Goal: Task Accomplishment & Management: Manage account settings

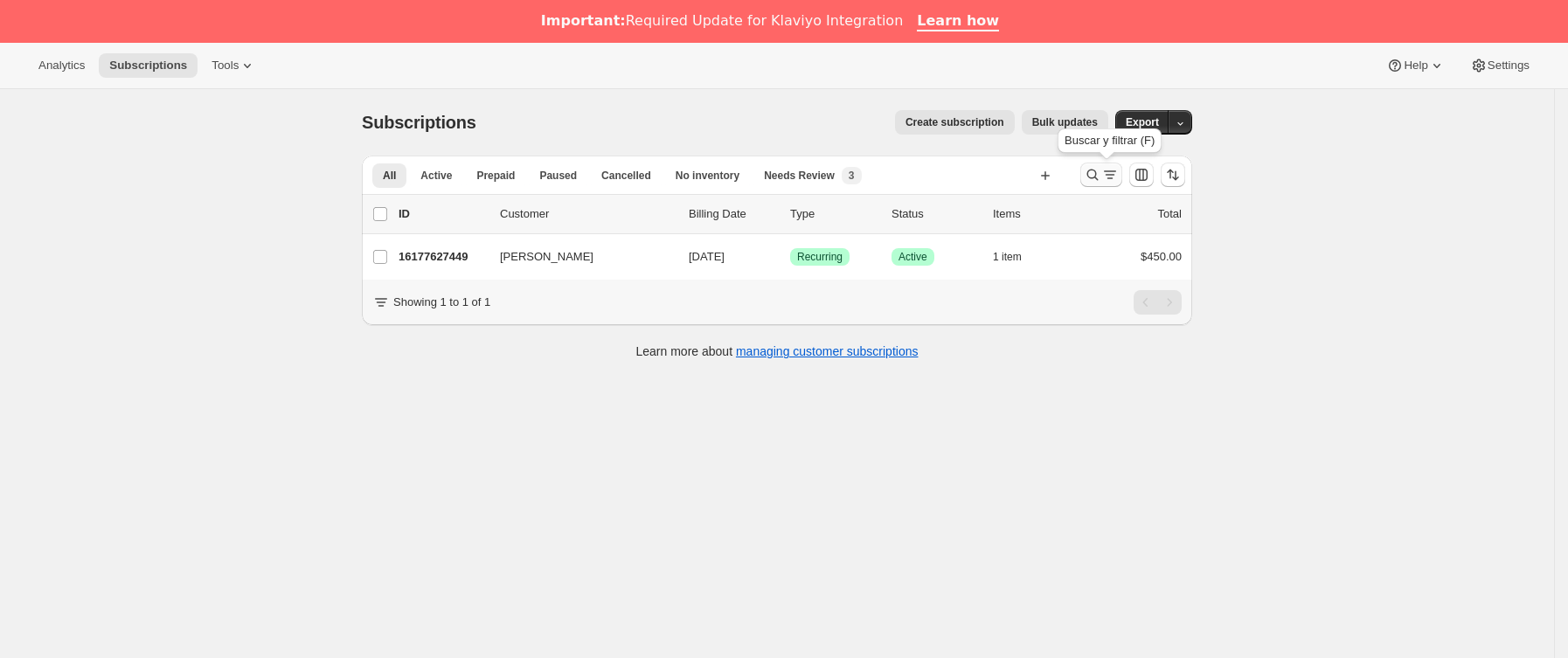
click at [1114, 182] on icon "Buscar y filtrar resultados" at bounding box center [1110, 174] width 17 height 17
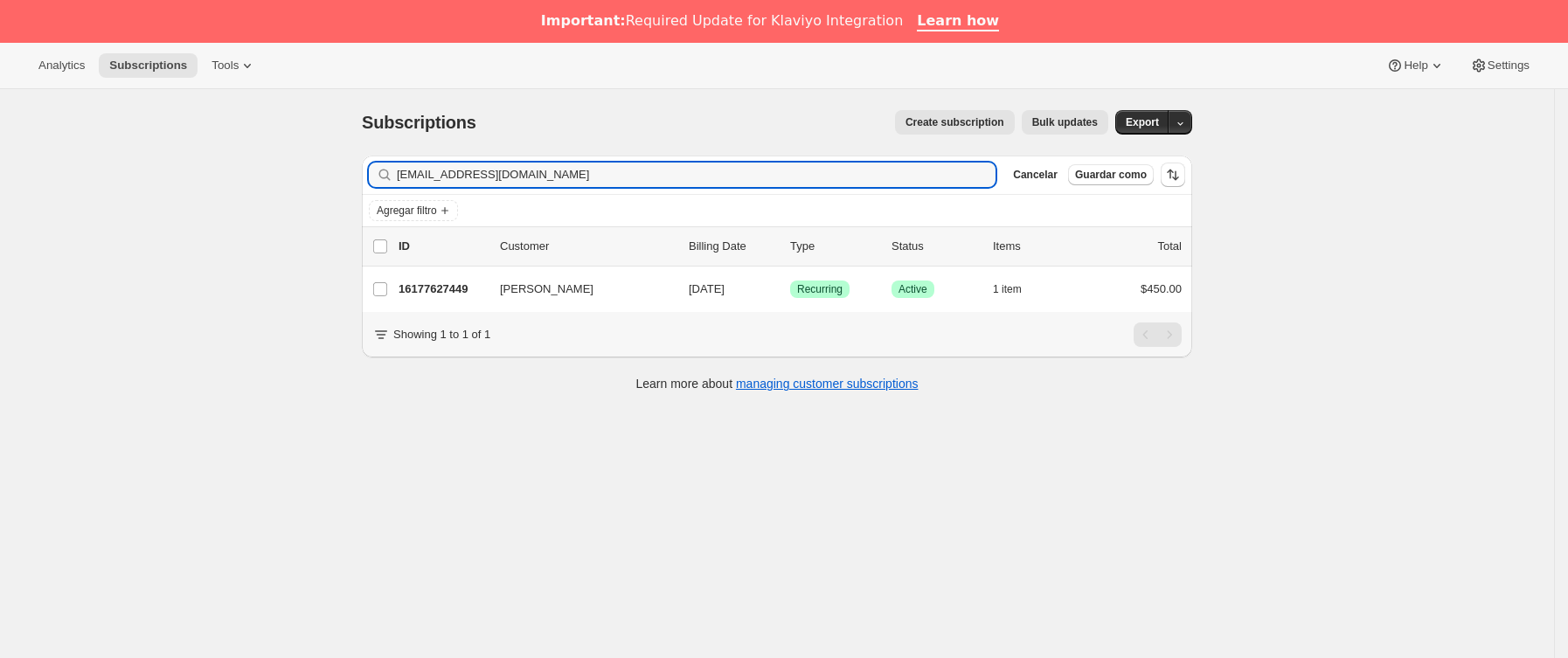
drag, startPoint x: 621, startPoint y: 173, endPoint x: -3, endPoint y: 171, distance: 624.0
click at [0, 171] on html "Analytics Subscriptions Tools Help Settings Ir directamente al contenido Subscr…" at bounding box center [784, 329] width 1568 height 658
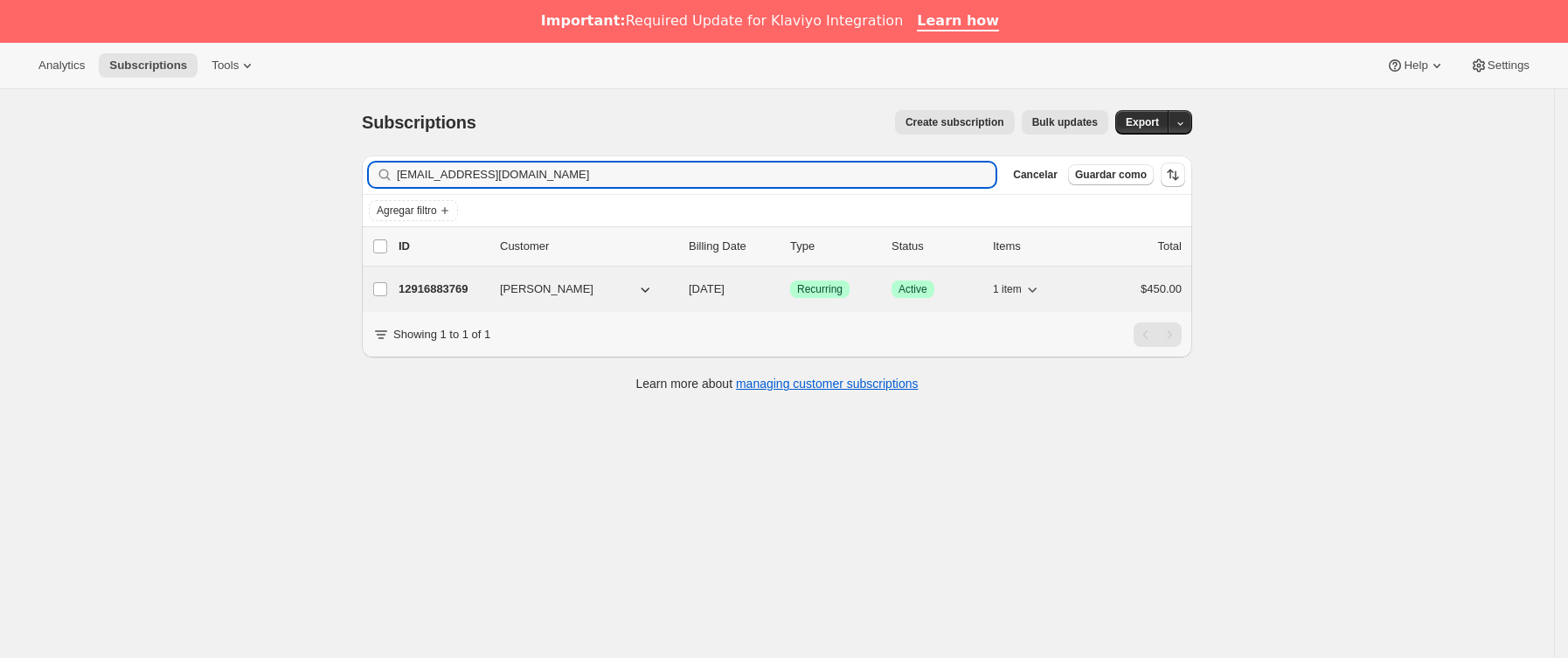
type input "[EMAIL_ADDRESS][DOMAIN_NAME]"
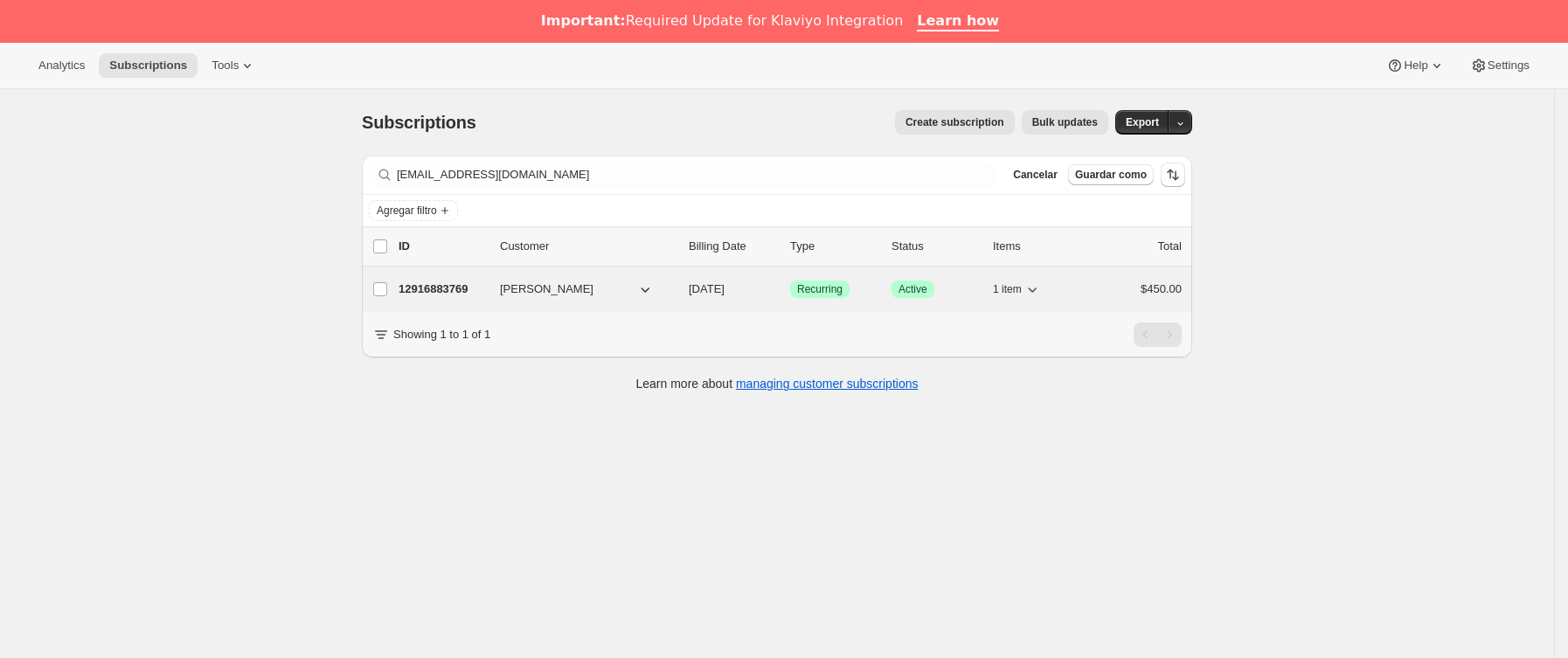
click at [461, 294] on p "12916883769" at bounding box center [442, 289] width 87 height 17
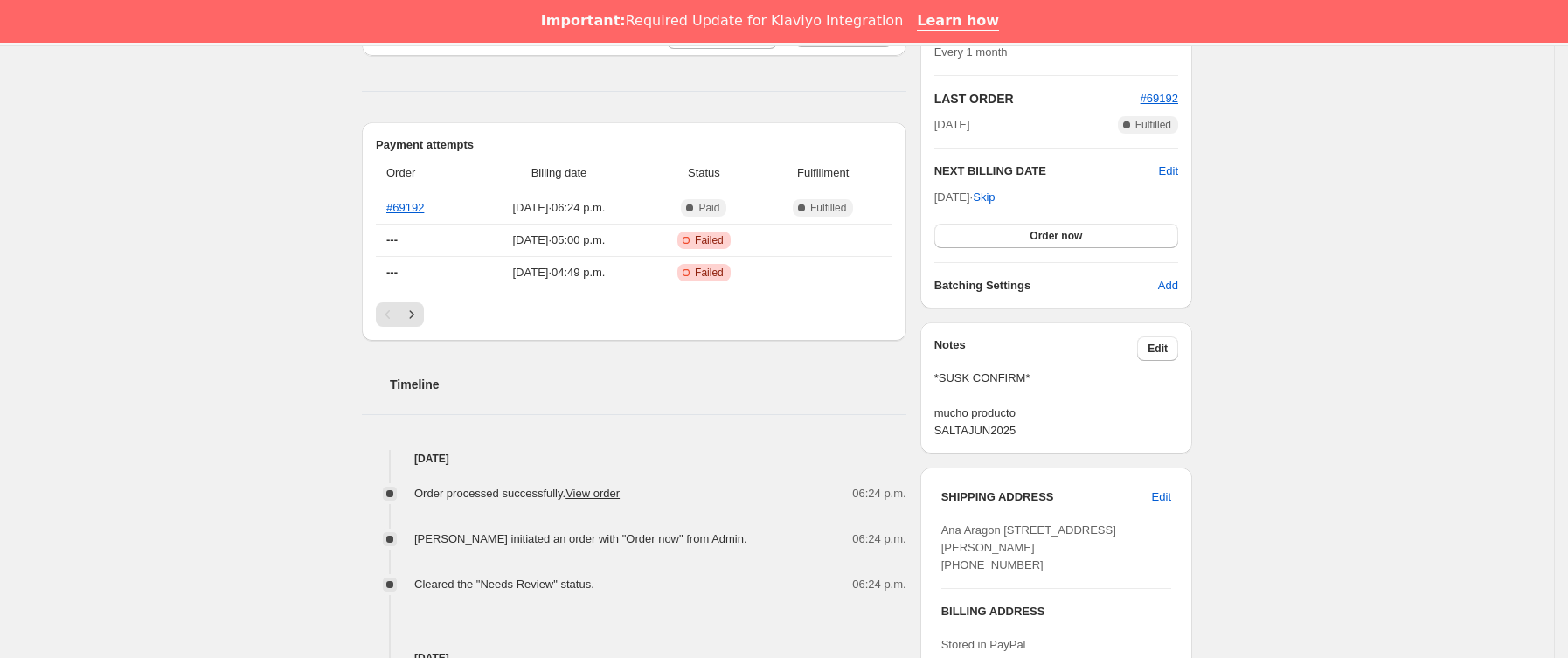
scroll to position [131, 0]
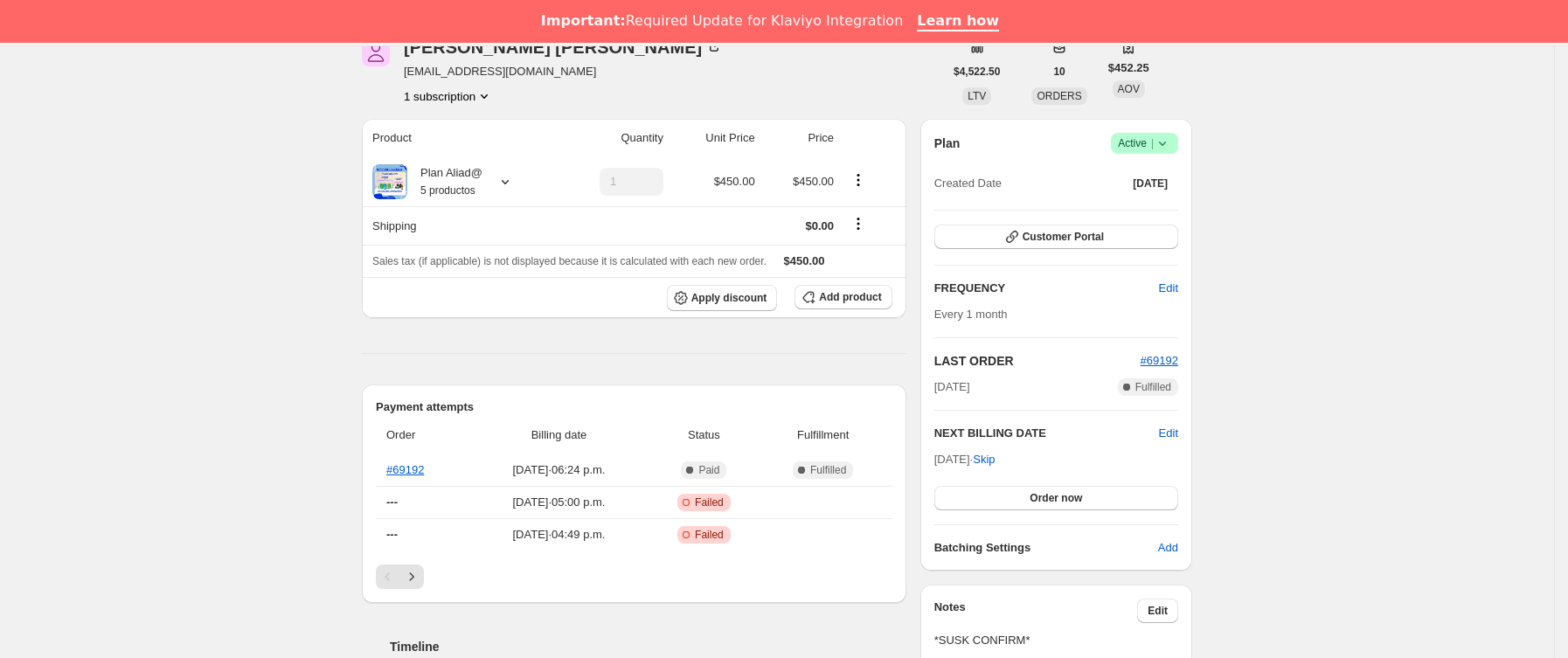
click at [1167, 140] on icon at bounding box center [1161, 143] width 17 height 17
click at [1144, 182] on span "Pause subscription" at bounding box center [1150, 178] width 96 height 13
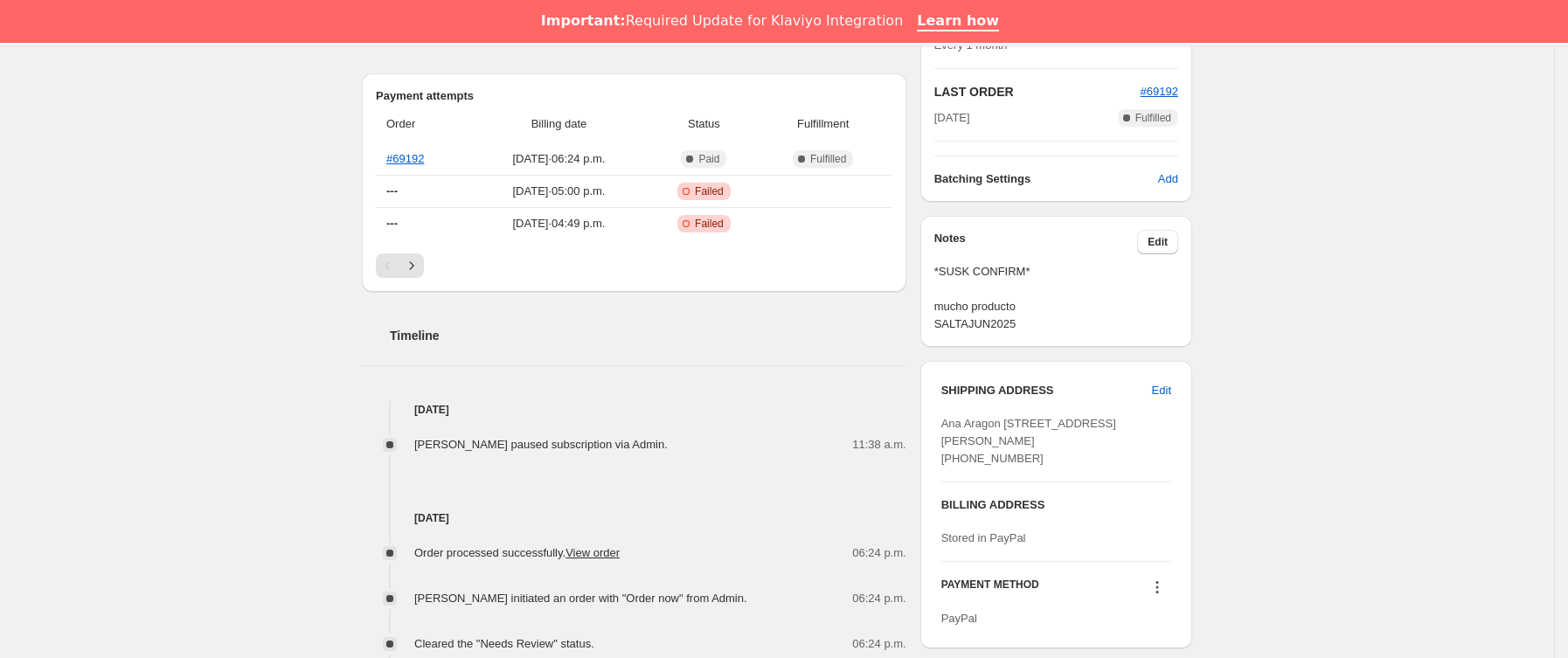
scroll to position [525, 0]
click at [1175, 237] on button "Edit" at bounding box center [1157, 240] width 41 height 24
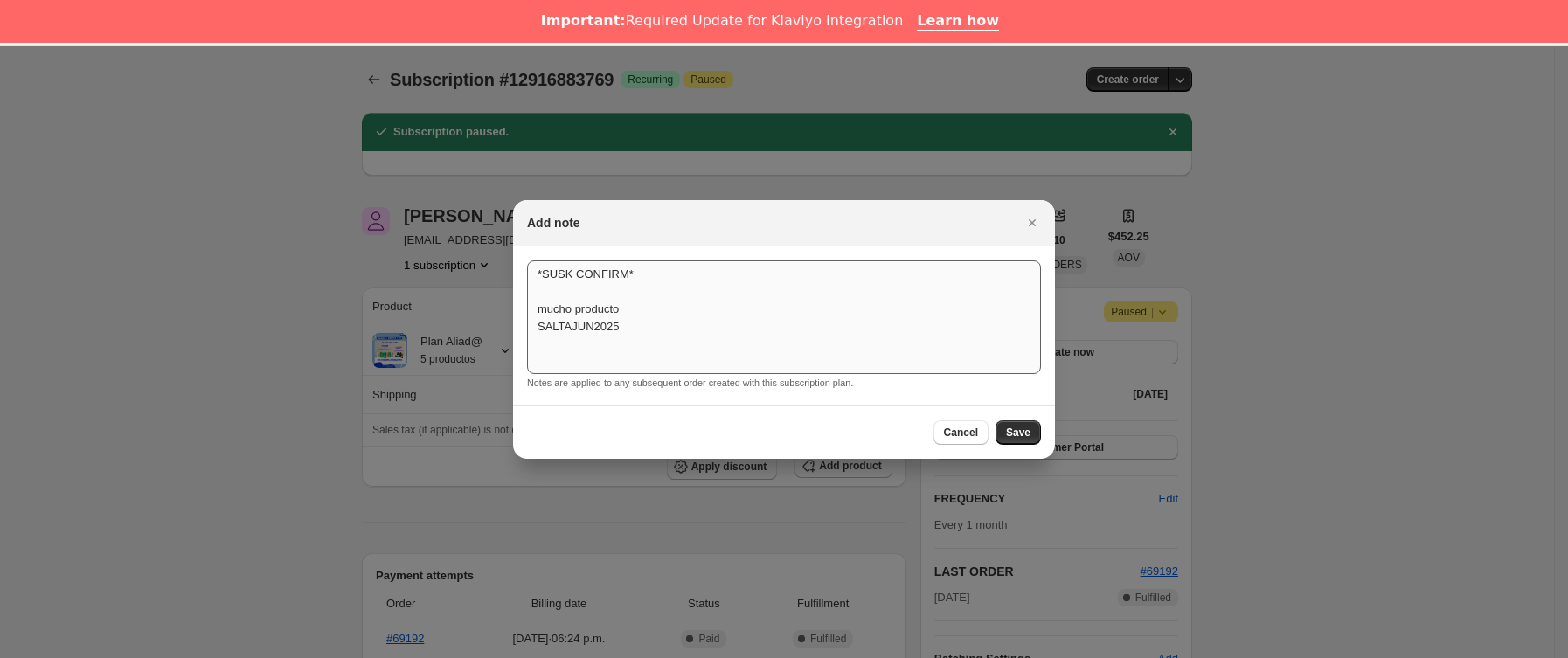
scroll to position [43, 0]
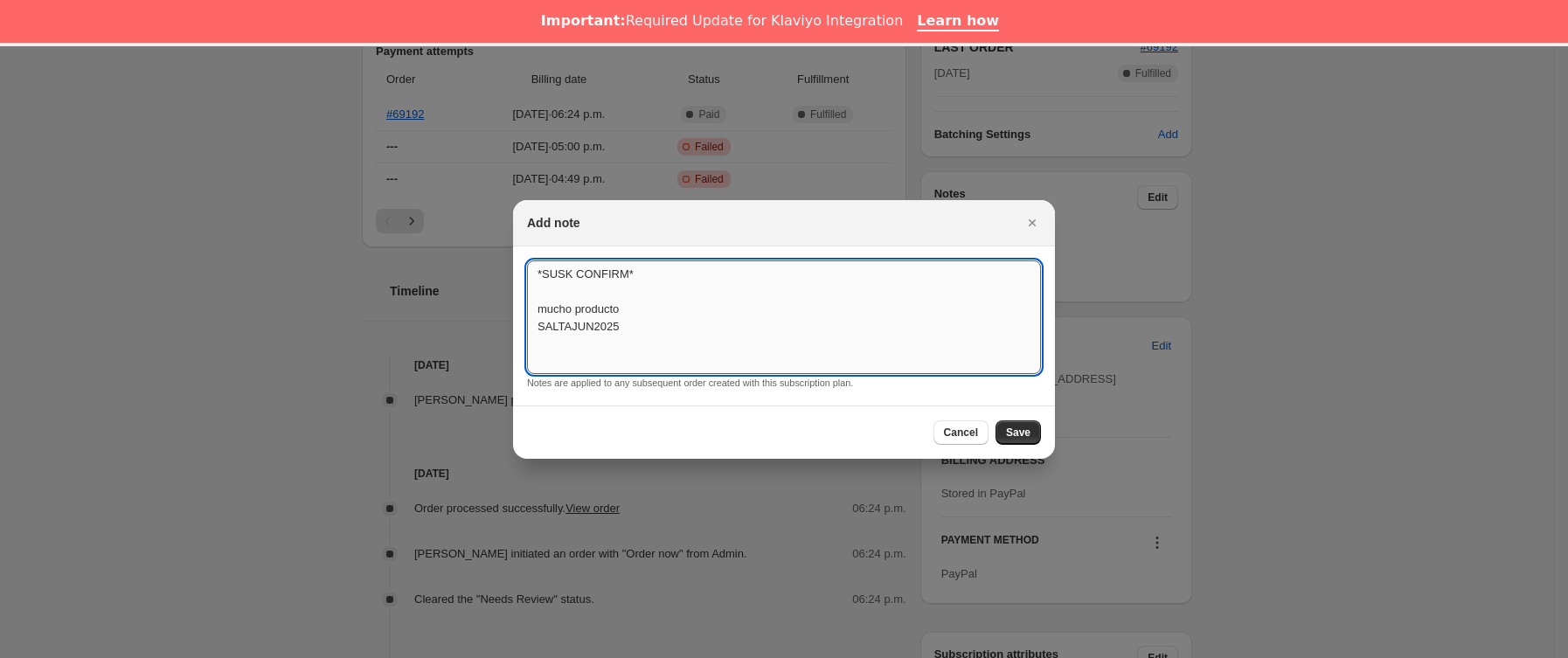
click at [661, 344] on textarea "*SUSK CONFIRM* mucho producto SALTAJUN2025" at bounding box center [784, 316] width 514 height 113
type textarea "*SUSK CONFIRM* mucho producto SALTAJUN2025 solicita pausa OCT"
click at [1044, 433] on div "Cancel Save" at bounding box center [784, 432] width 542 height 53
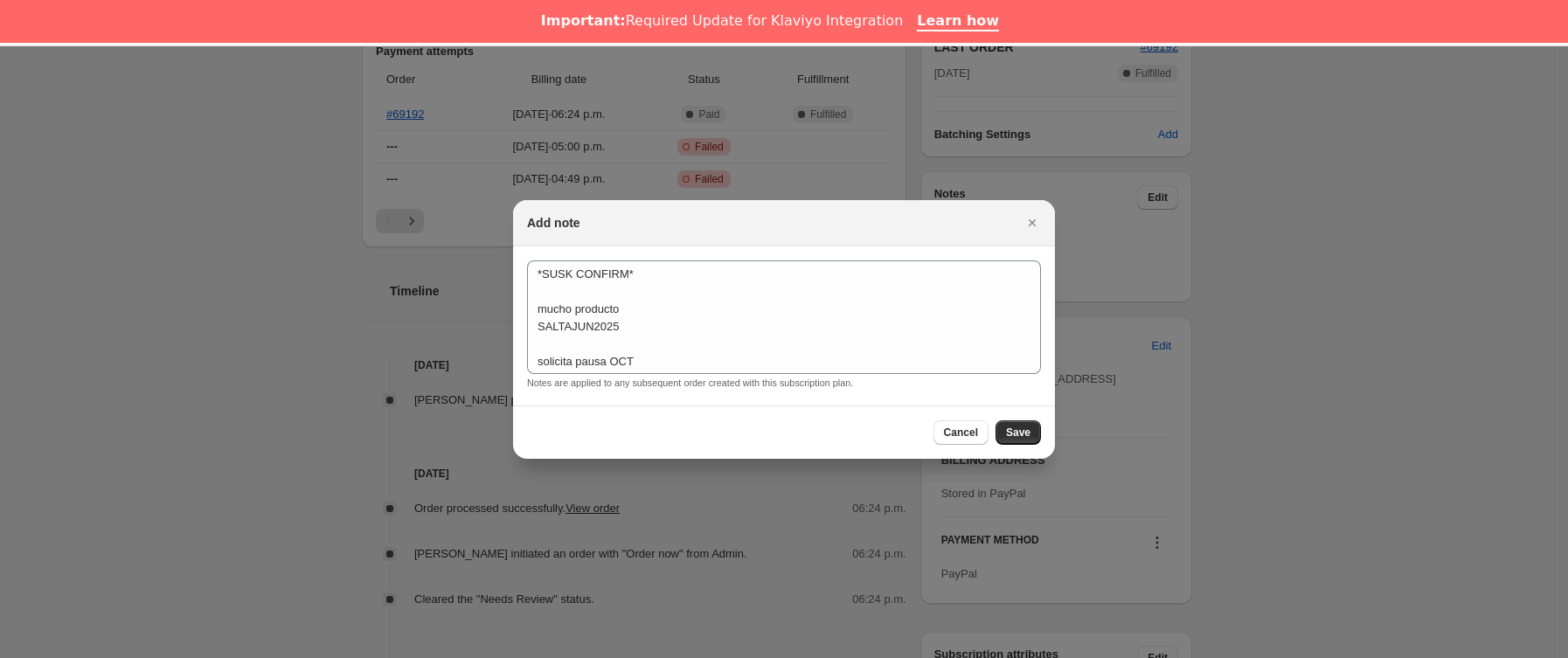
click at [1044, 433] on div "Cancel Save" at bounding box center [784, 432] width 542 height 53
click at [1026, 423] on button "Save" at bounding box center [1018, 432] width 45 height 24
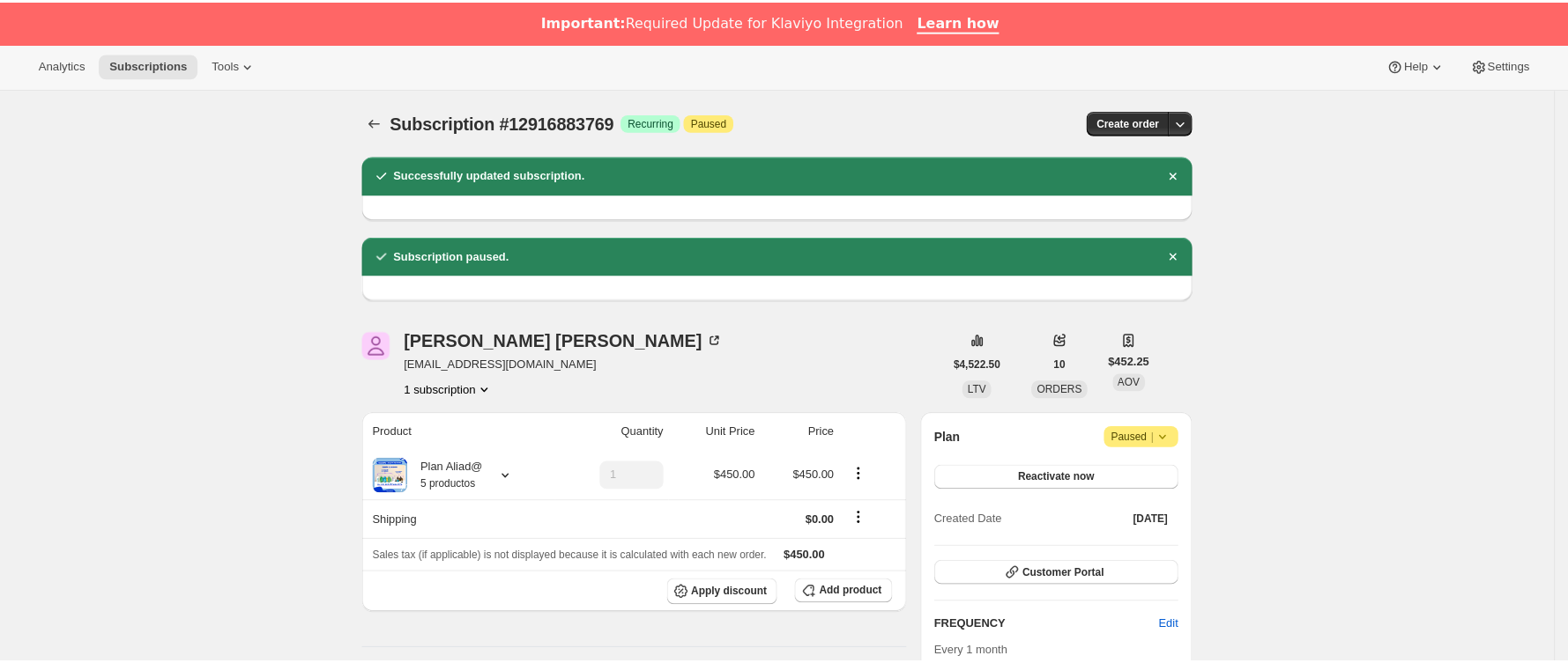
scroll to position [0, 0]
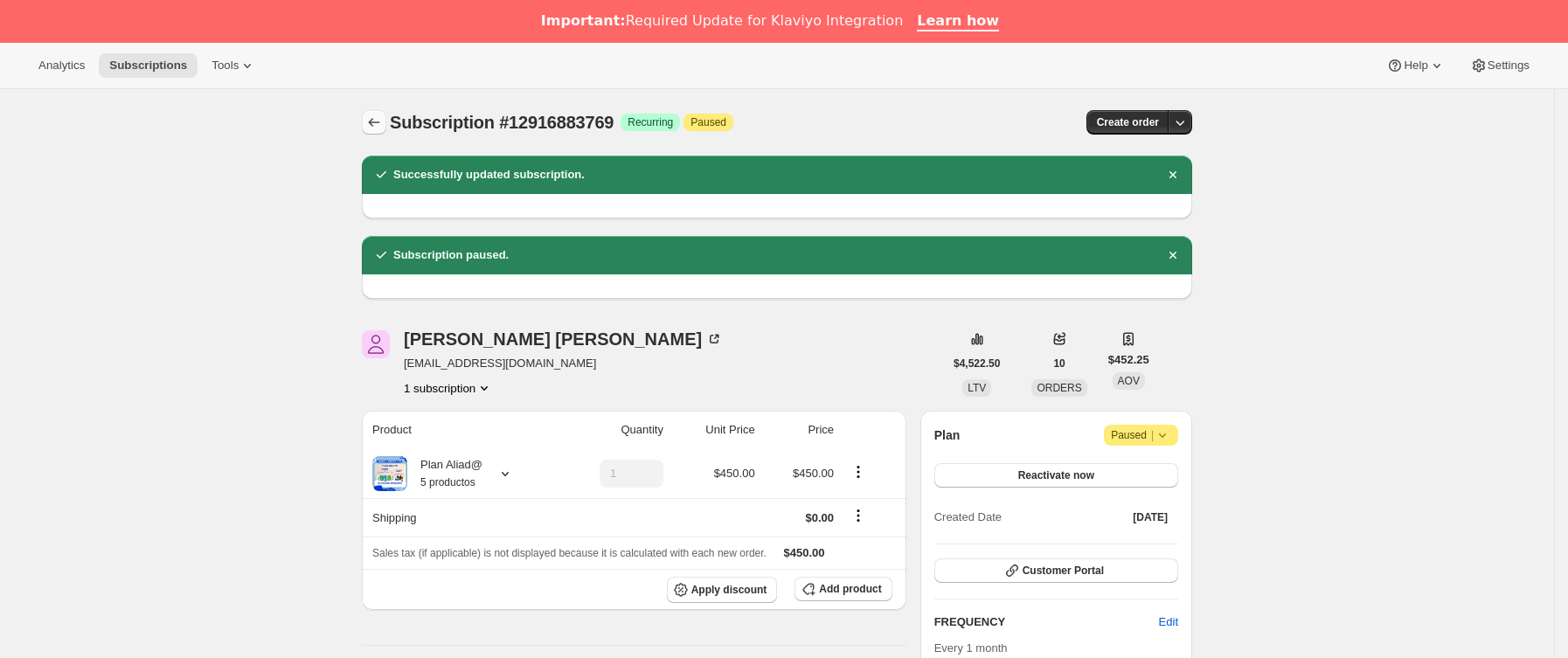
click at [383, 118] on icon "Subscriptions" at bounding box center [373, 121] width 17 height 17
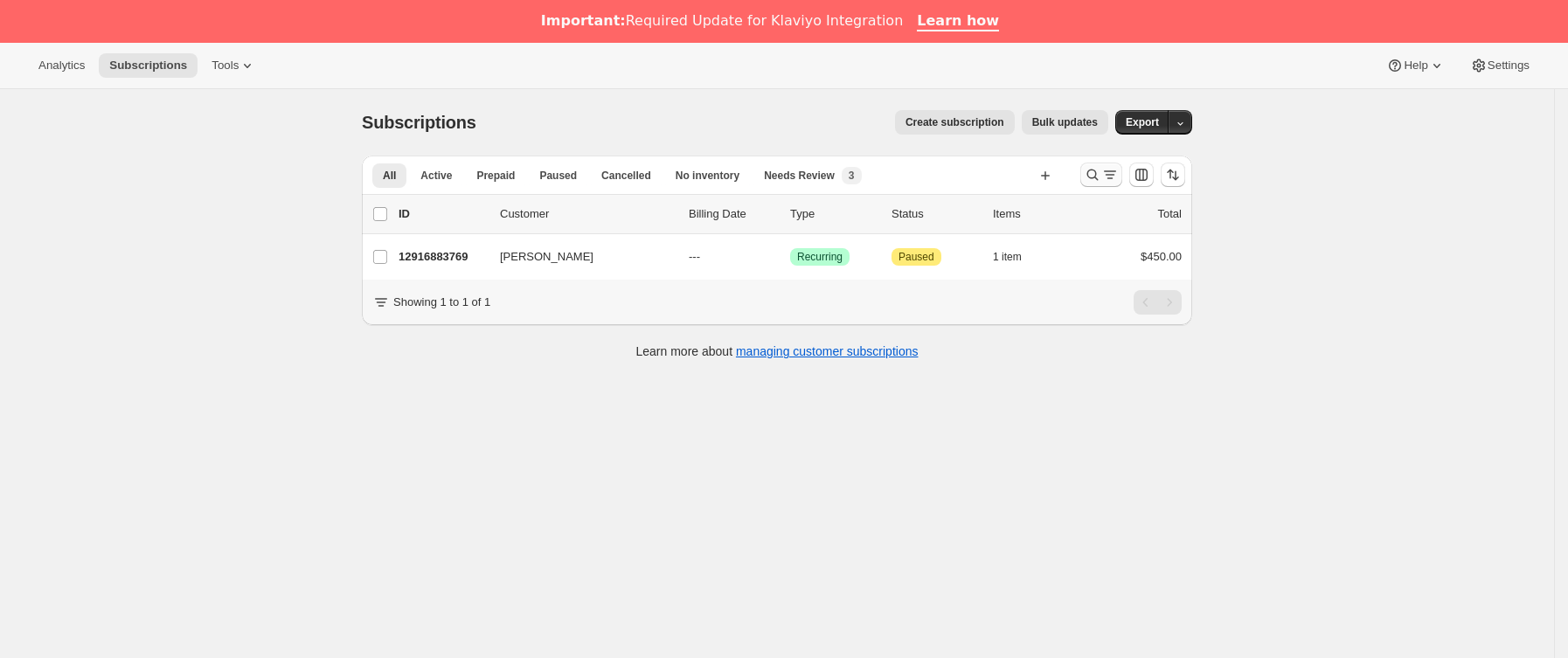
click at [1119, 177] on icon "Buscar y filtrar resultados" at bounding box center [1110, 174] width 17 height 17
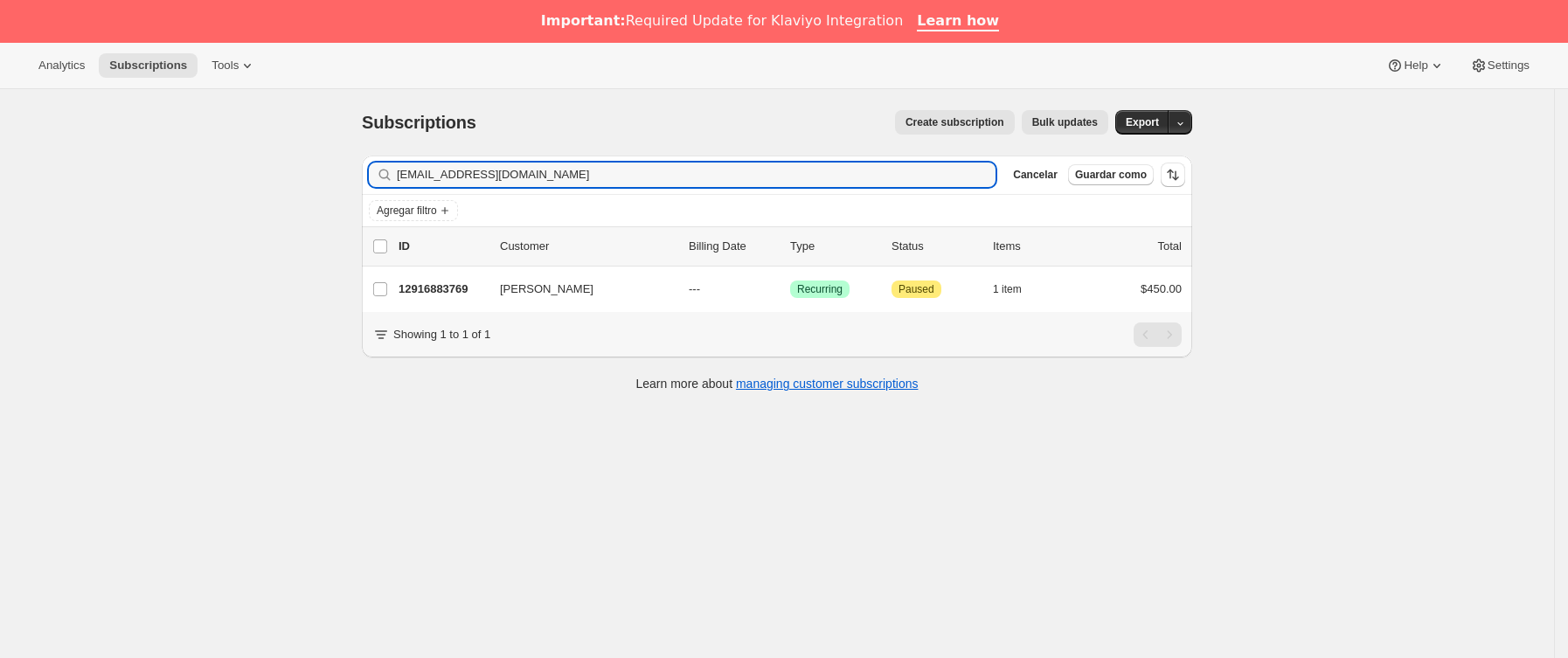
drag, startPoint x: 671, startPoint y: 184, endPoint x: 265, endPoint y: 181, distance: 406.0
click at [265, 181] on div "Subscriptions. Esta página está lista Subscriptions Create subscription Bulk up…" at bounding box center [776, 418] width 1554 height 658
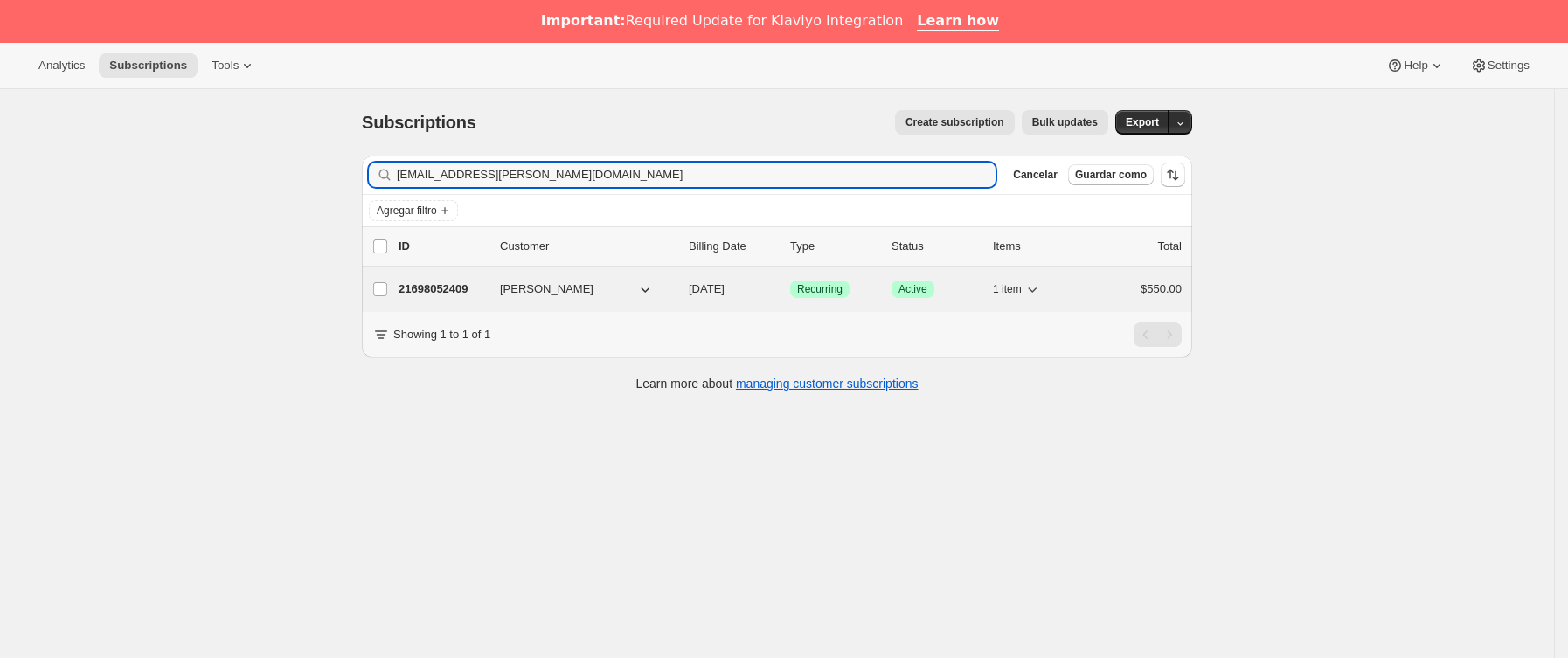
type input "[EMAIL_ADDRESS][PERSON_NAME][DOMAIN_NAME]"
click at [454, 295] on p "21698052409" at bounding box center [442, 289] width 87 height 17
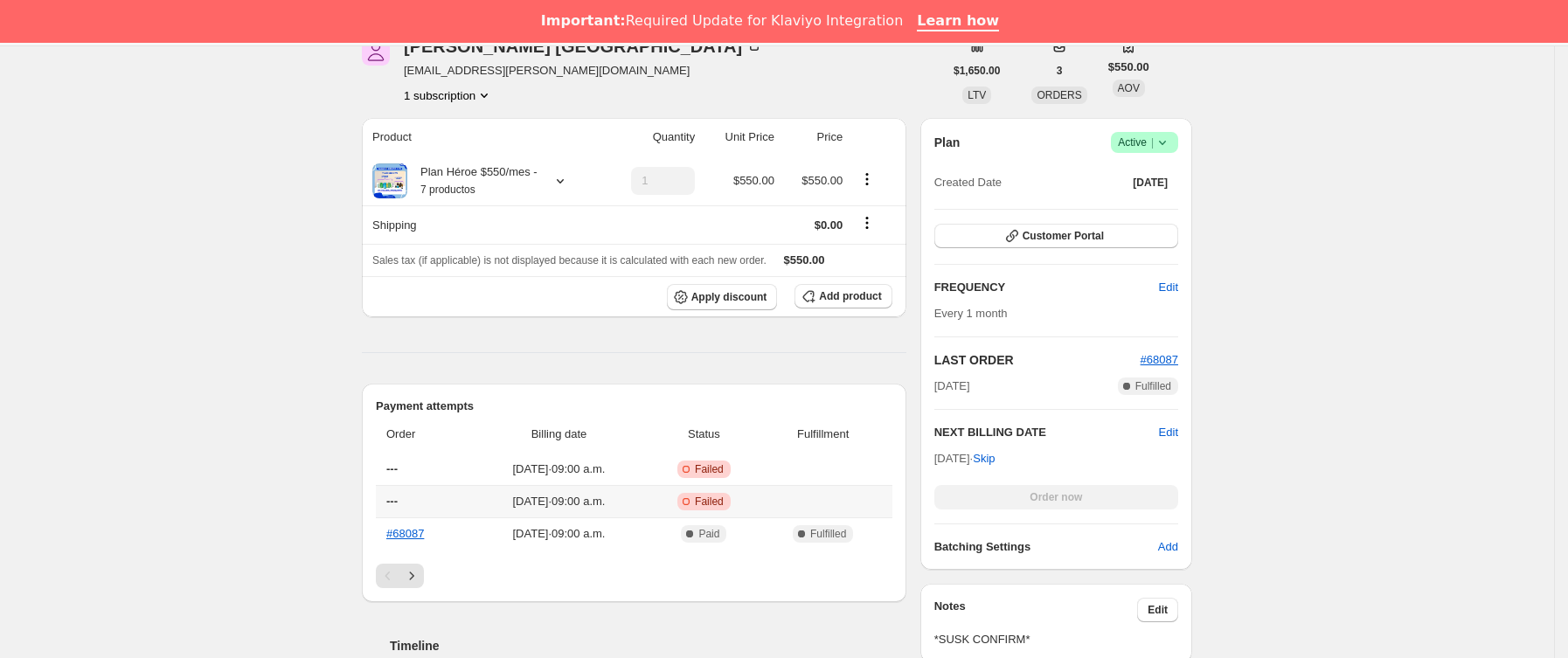
scroll to position [131, 0]
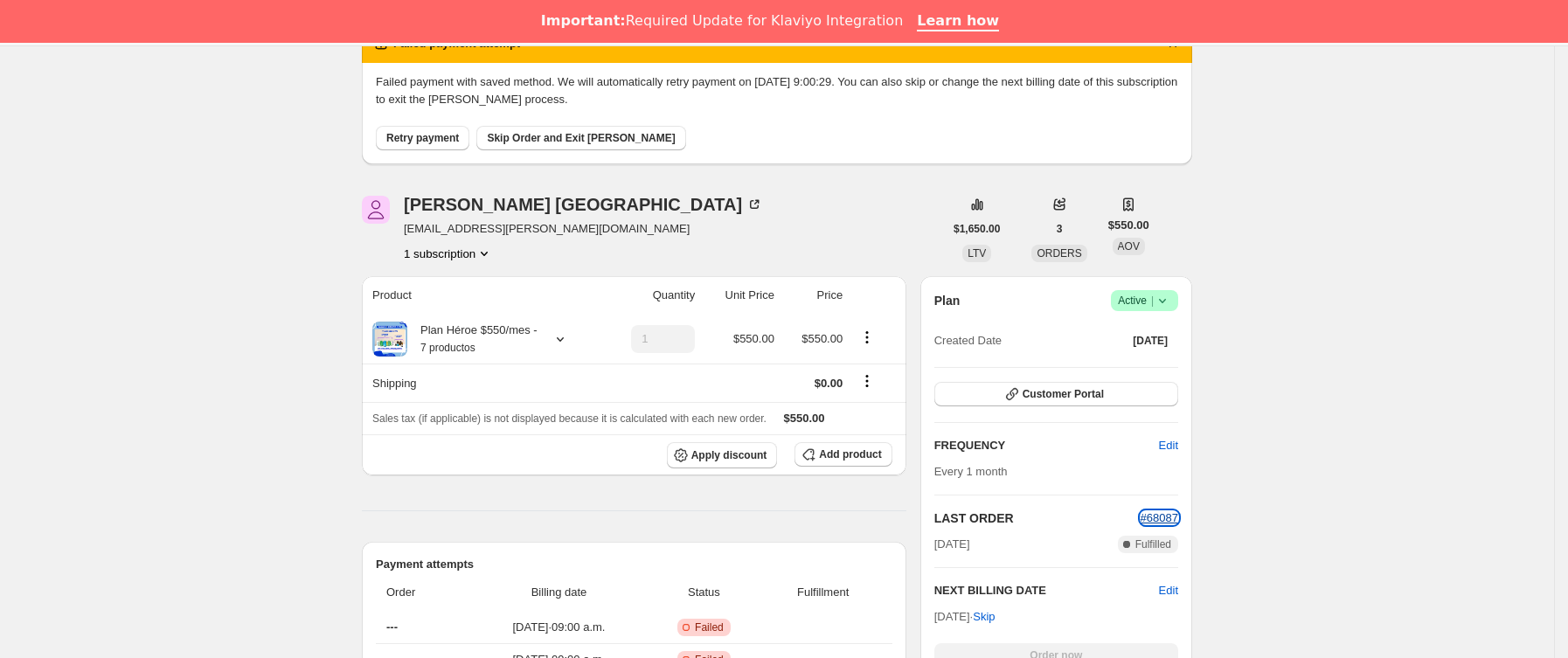
click at [1172, 518] on span "#68087" at bounding box center [1159, 518] width 37 height 13
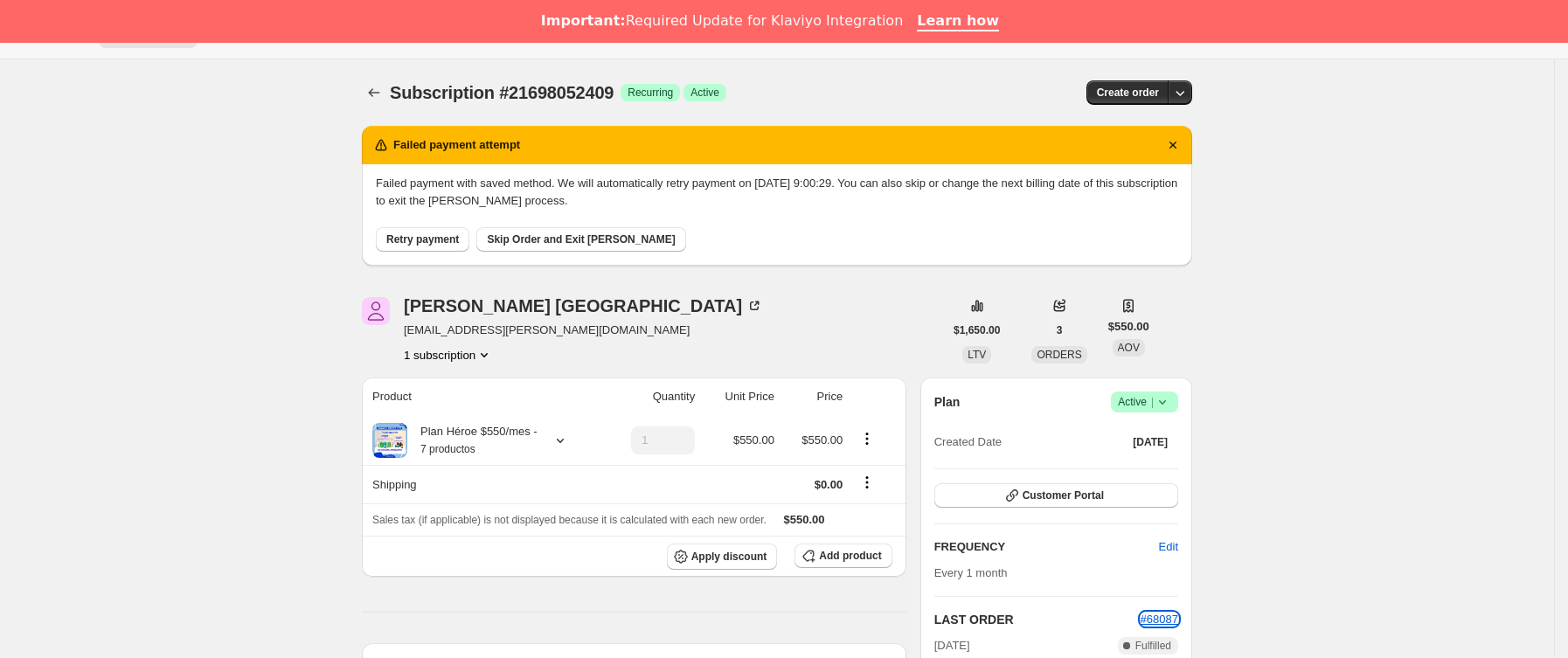
scroll to position [0, 0]
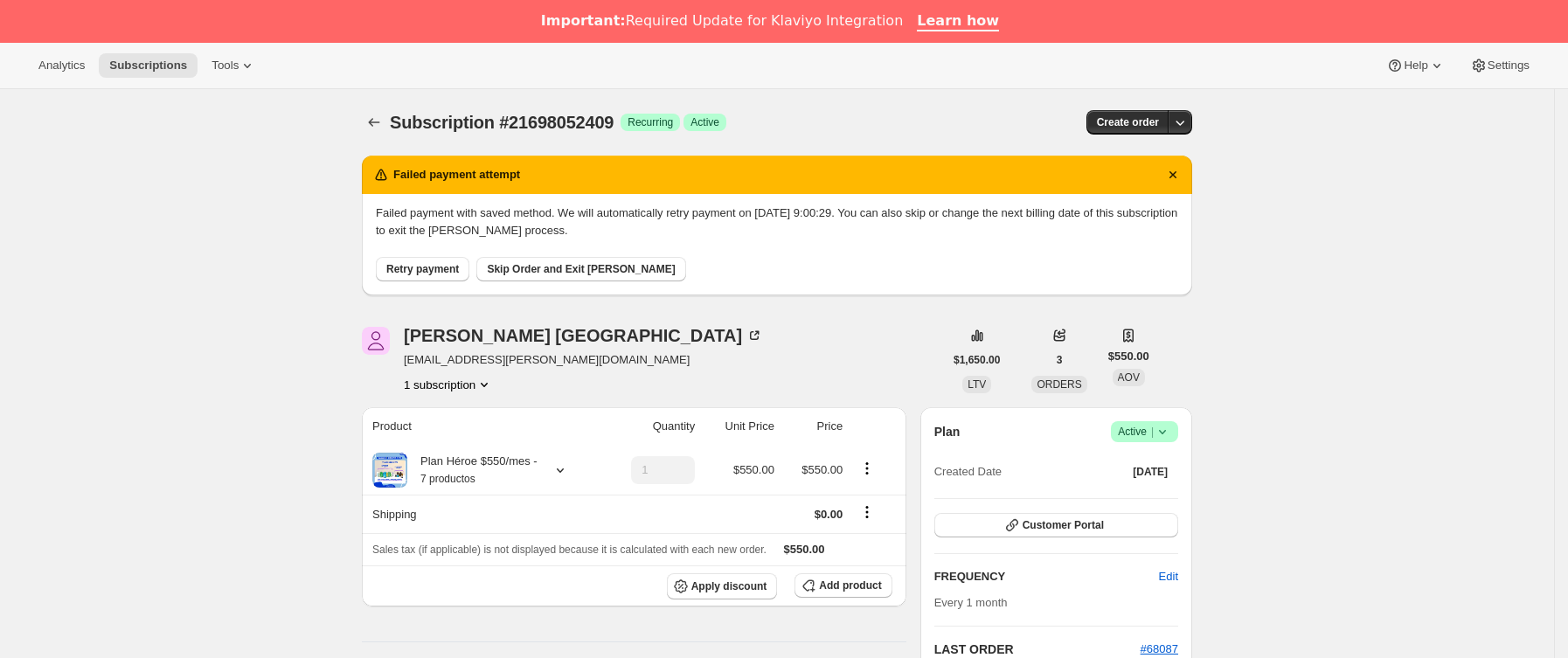
click at [373, 123] on icon "Subscriptions" at bounding box center [373, 121] width 17 height 17
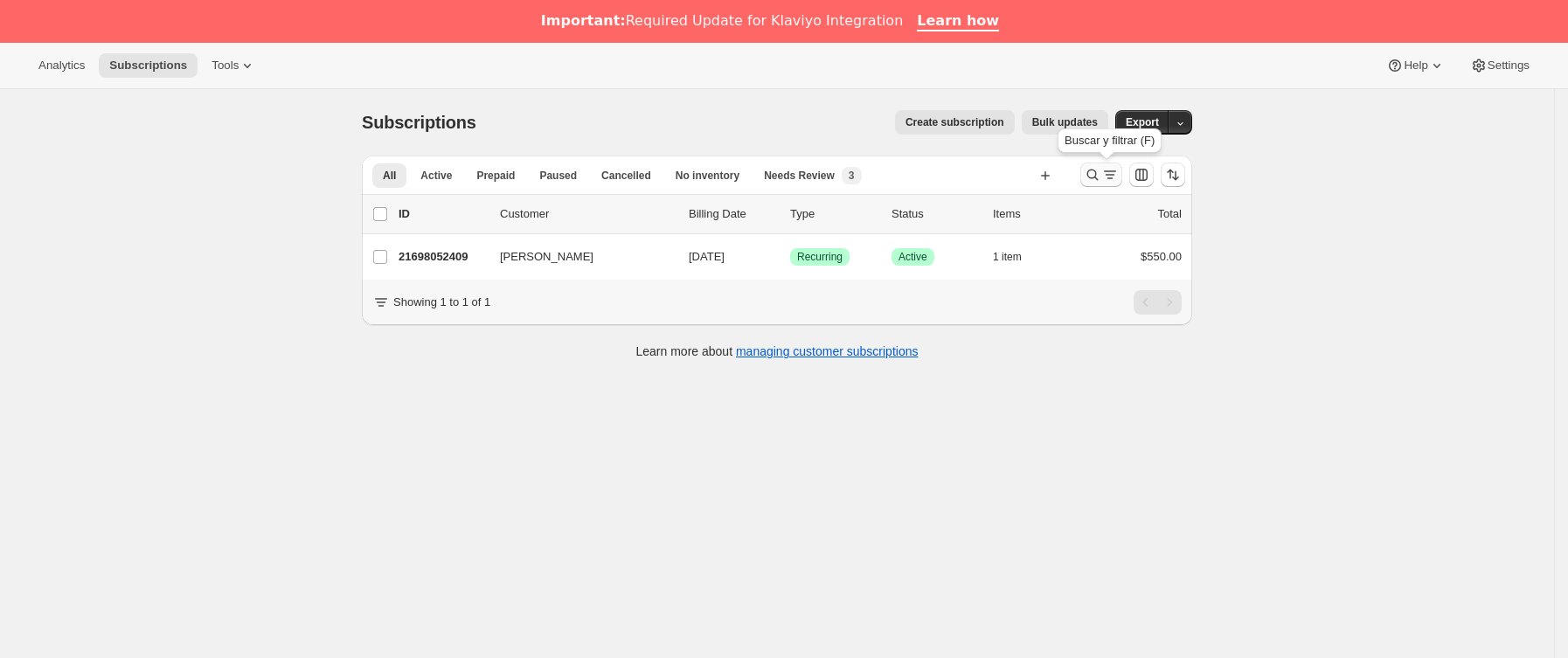
click at [1103, 165] on button "Buscar y filtrar resultados" at bounding box center [1101, 174] width 42 height 24
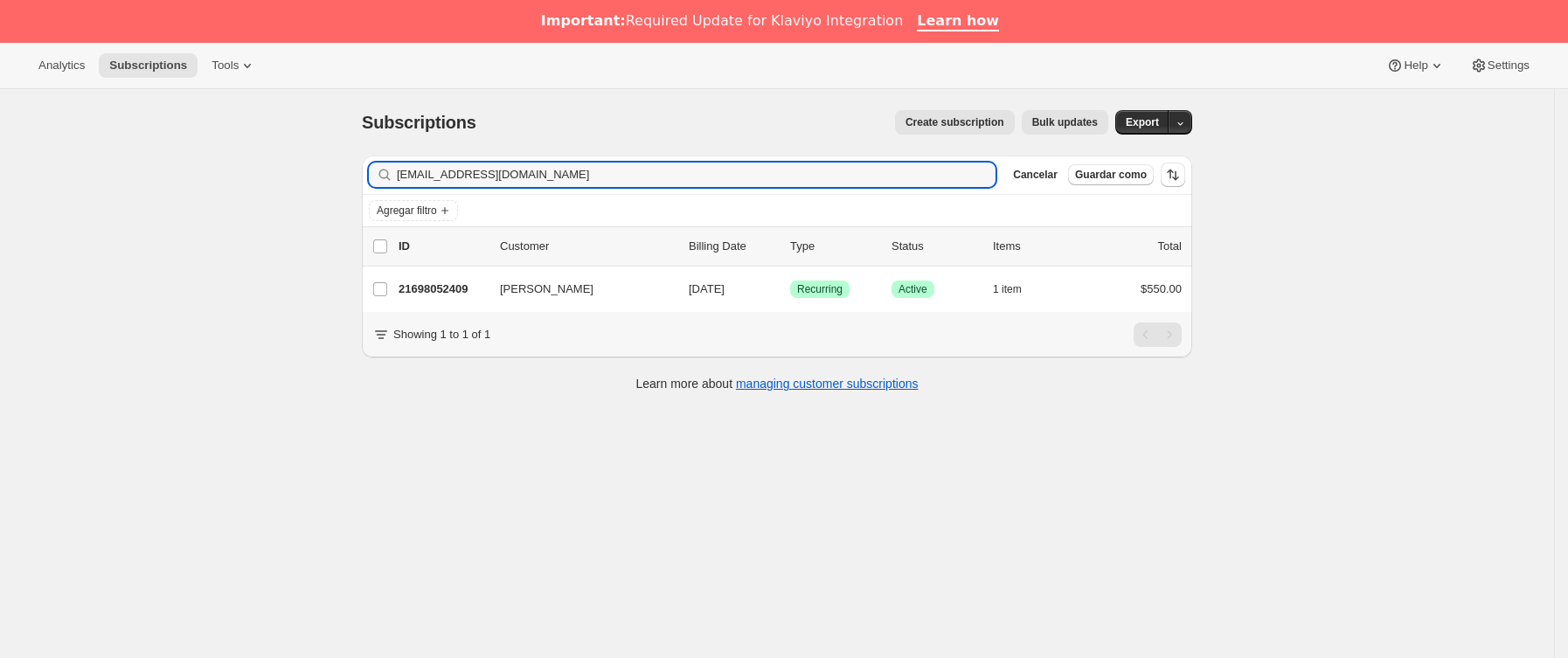
drag, startPoint x: 1103, startPoint y: 165, endPoint x: 310, endPoint y: 212, distance: 794.4
click at [149, 216] on div "Subscriptions. Esta página está lista Subscriptions Create subscription Bulk up…" at bounding box center [776, 418] width 1554 height 658
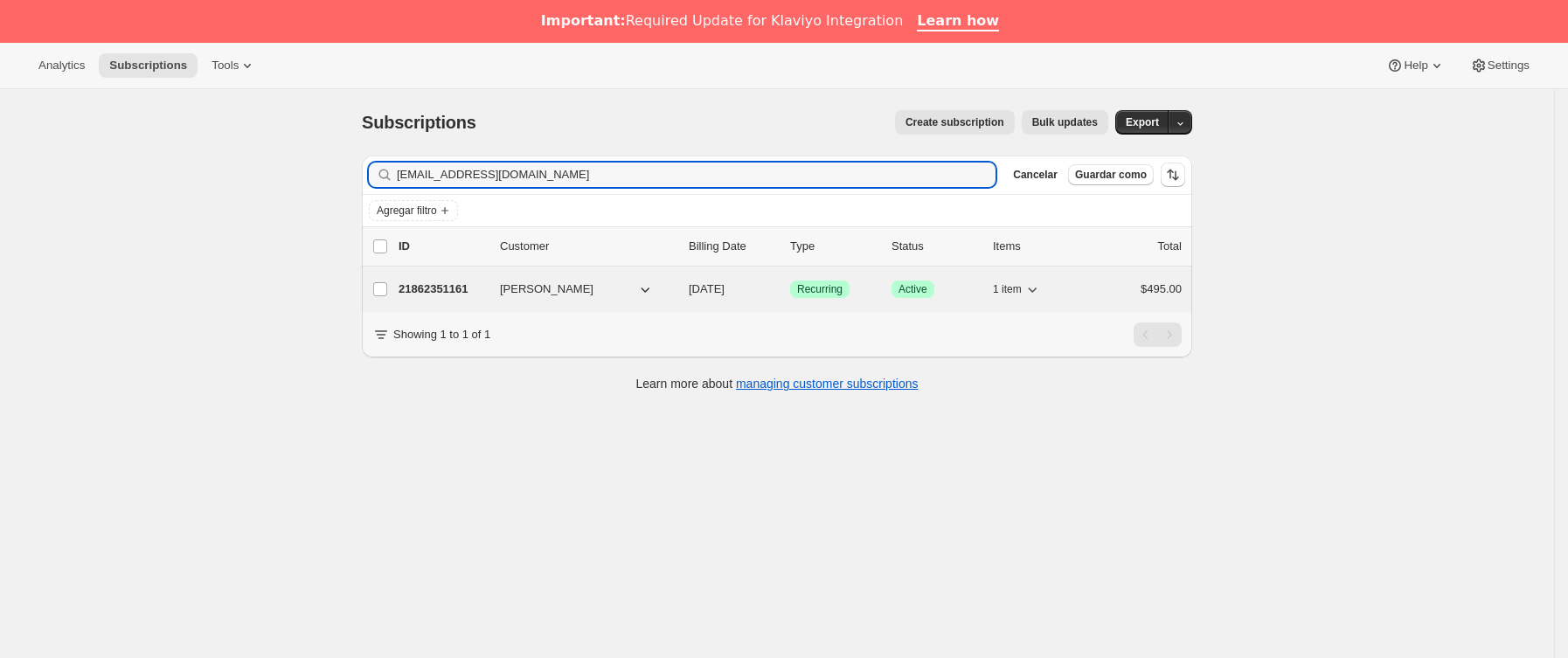
type input "[EMAIL_ADDRESS][DOMAIN_NAME]"
click at [501, 297] on div "21862351161 [PERSON_NAME] [DATE] Logrado Recurring Logrado Active 1 item $495.00" at bounding box center [790, 289] width 783 height 24
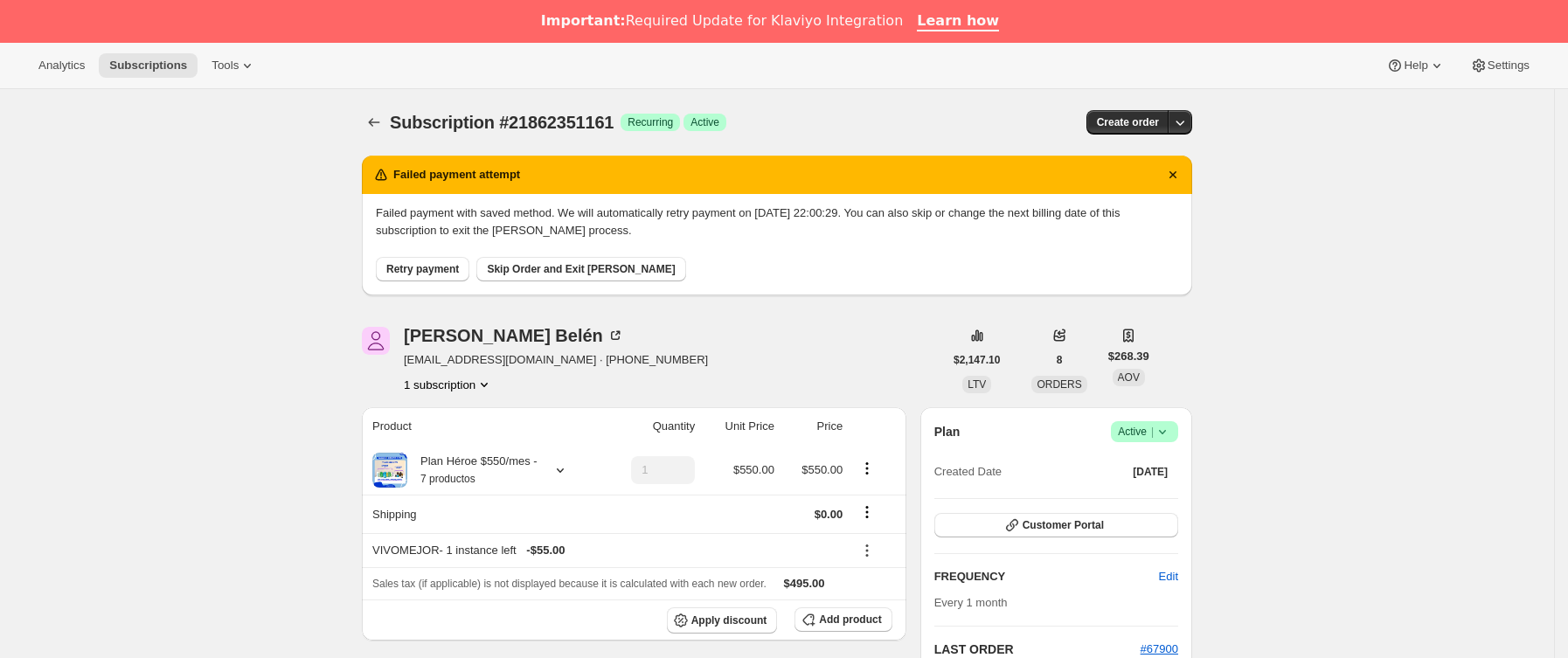
click at [438, 265] on span "Retry payment" at bounding box center [422, 268] width 72 height 14
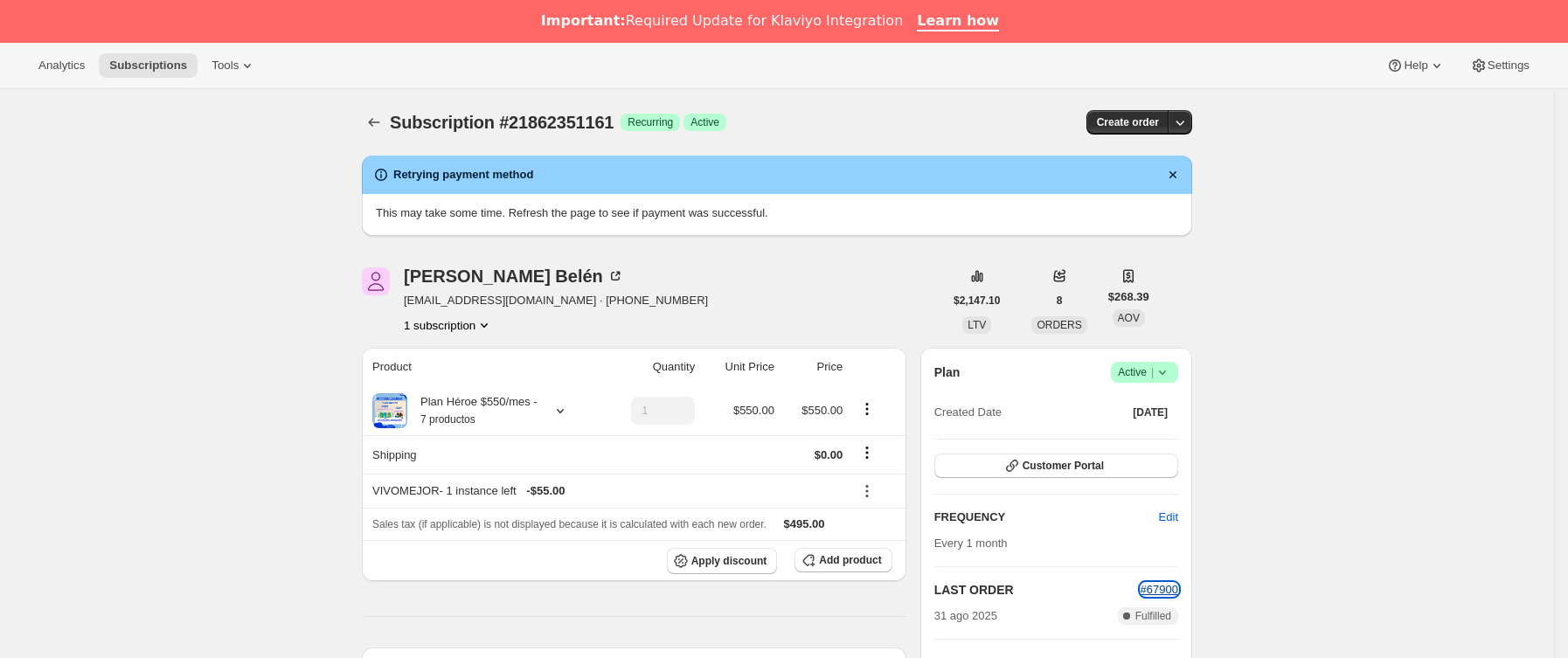
click at [1165, 590] on span "#67900" at bounding box center [1159, 589] width 37 height 13
click at [375, 132] on button "Subscriptions" at bounding box center [373, 122] width 24 height 24
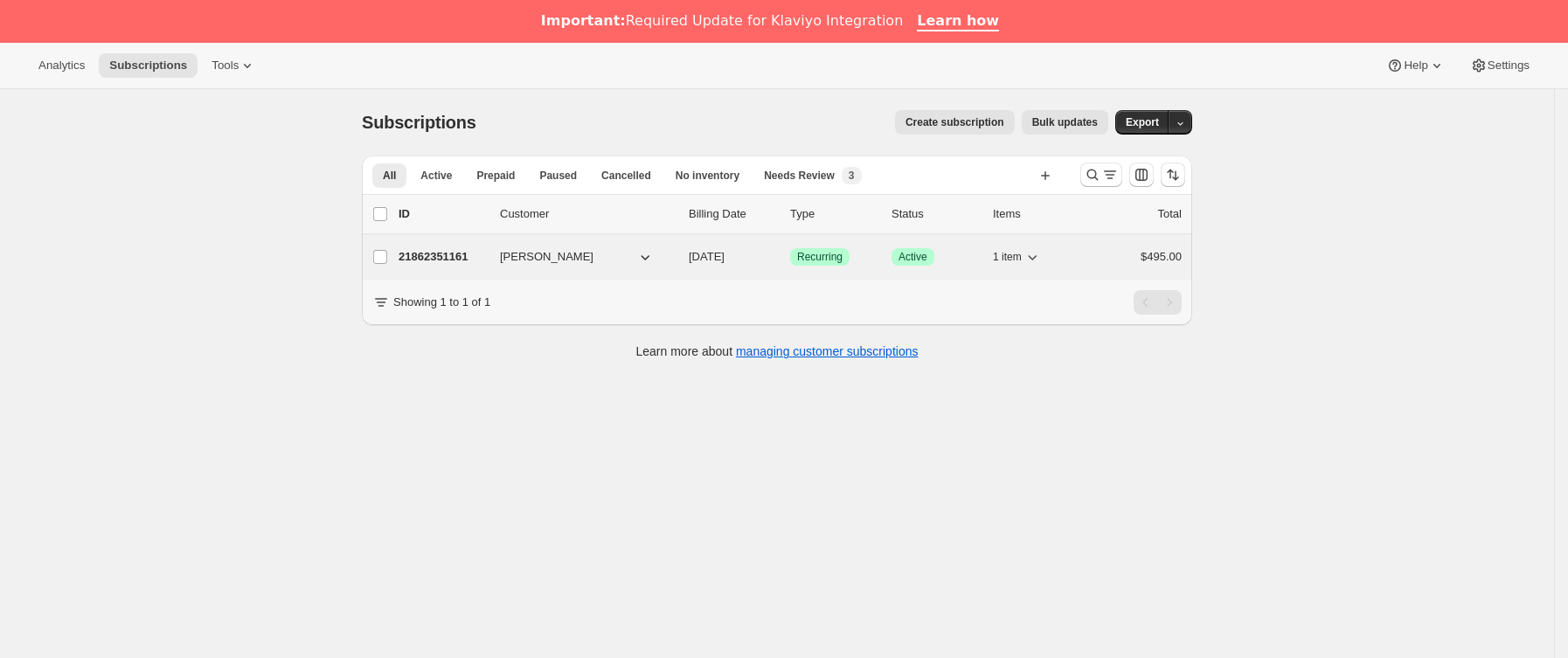
click at [486, 250] on p "21862351161" at bounding box center [442, 256] width 87 height 17
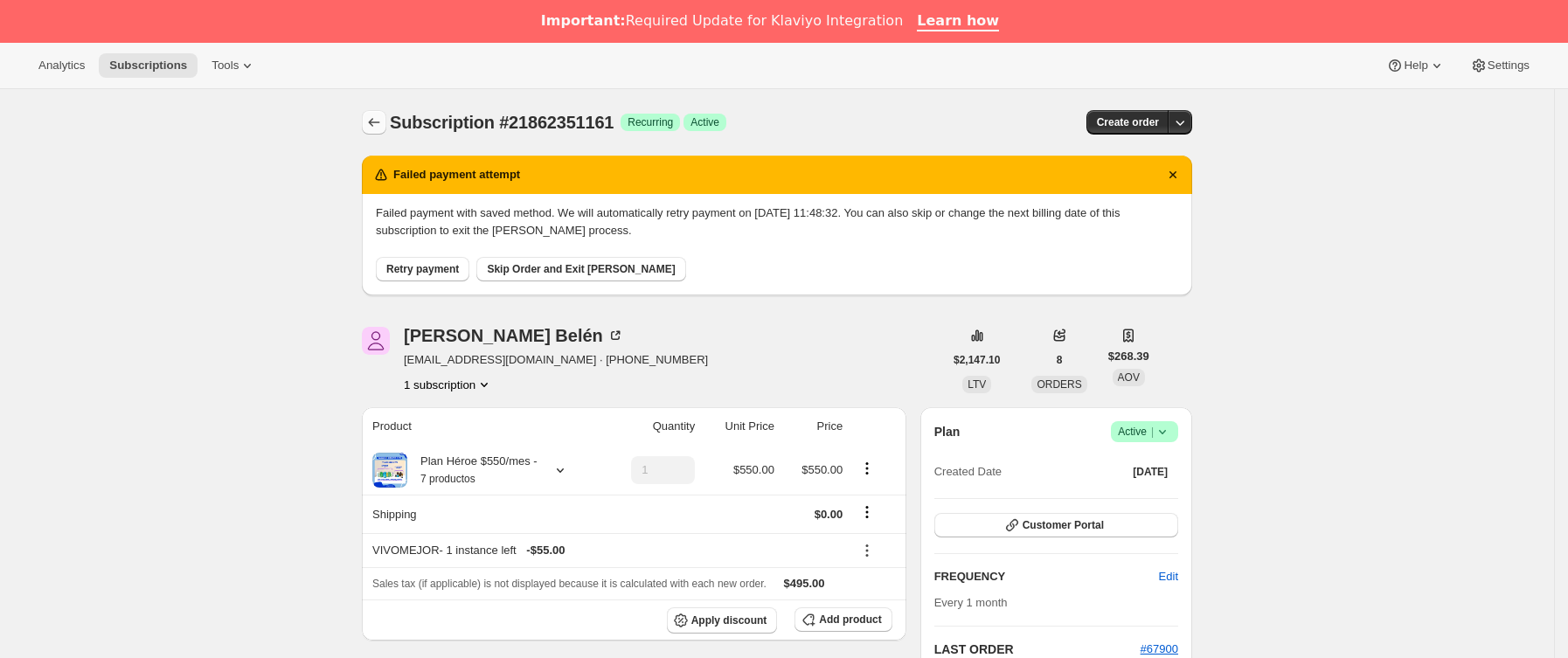
click at [378, 134] on button "Subscriptions" at bounding box center [373, 122] width 24 height 24
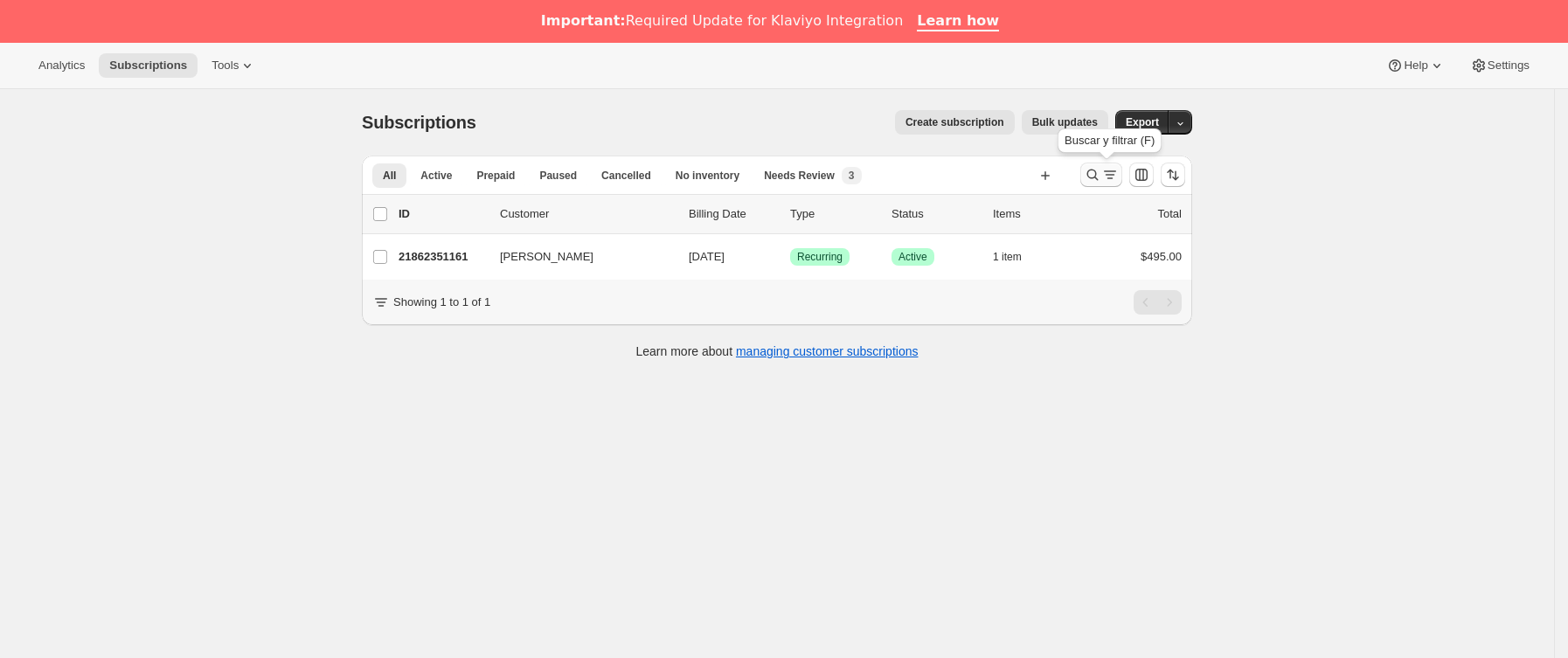
click at [1107, 173] on icon "Buscar y filtrar resultados" at bounding box center [1110, 174] width 17 height 17
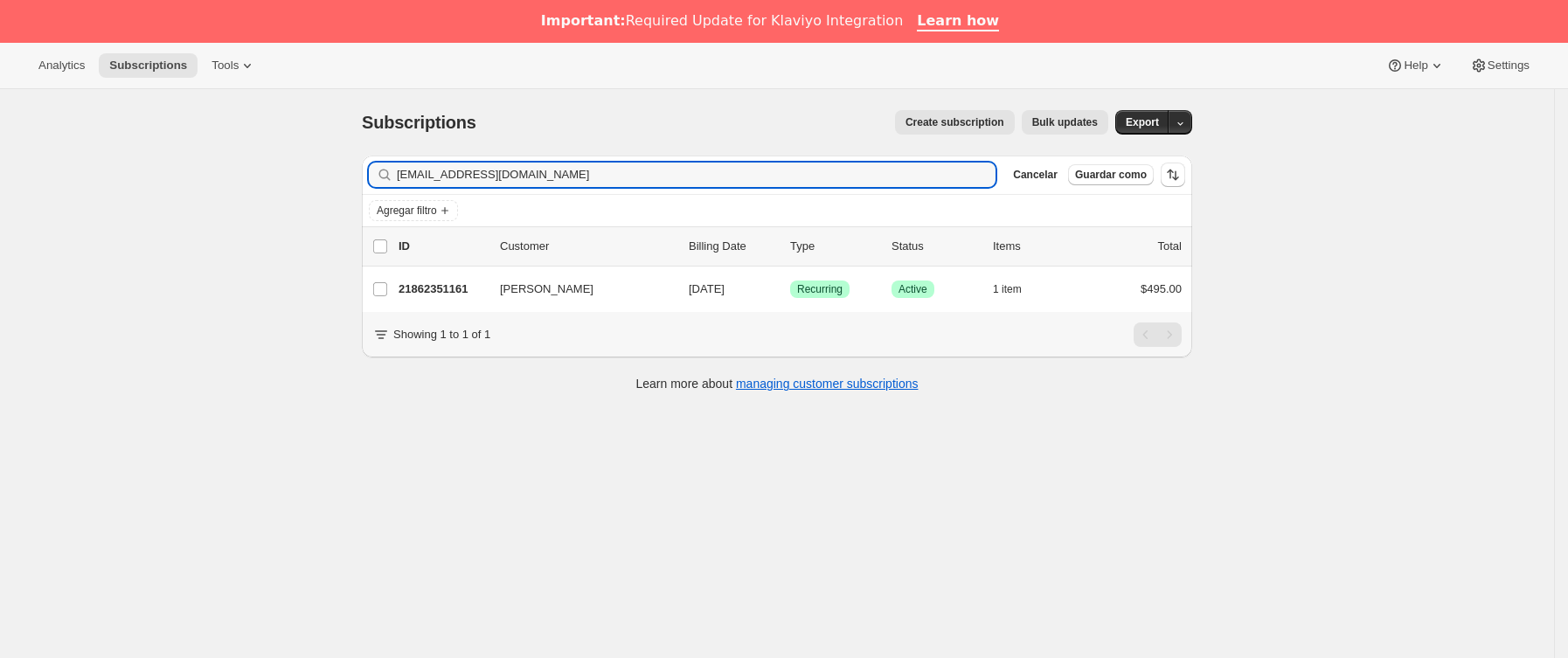
drag, startPoint x: 609, startPoint y: 177, endPoint x: 102, endPoint y: 208, distance: 507.9
click at [102, 208] on div "Subscriptions. Esta página está lista Subscriptions Create subscription Bulk up…" at bounding box center [776, 418] width 1554 height 658
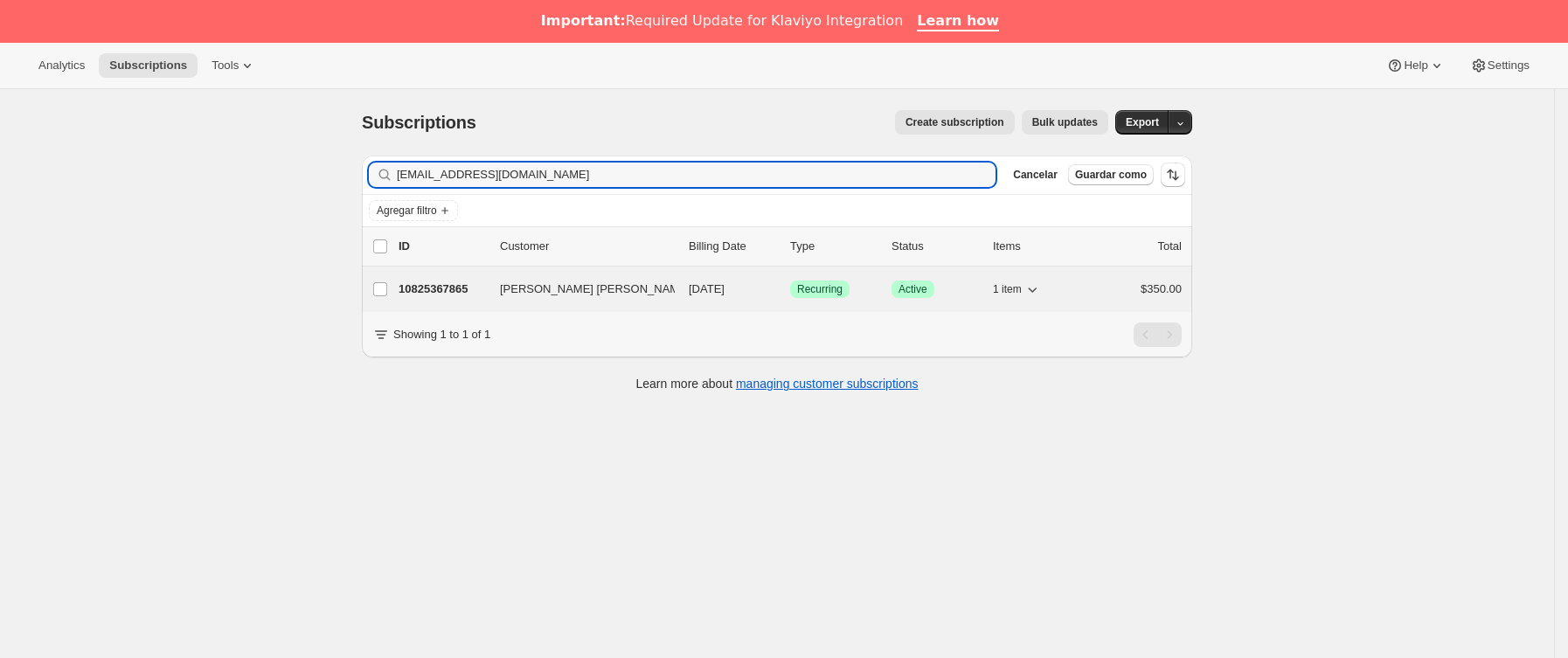
type input "[EMAIL_ADDRESS][DOMAIN_NAME]"
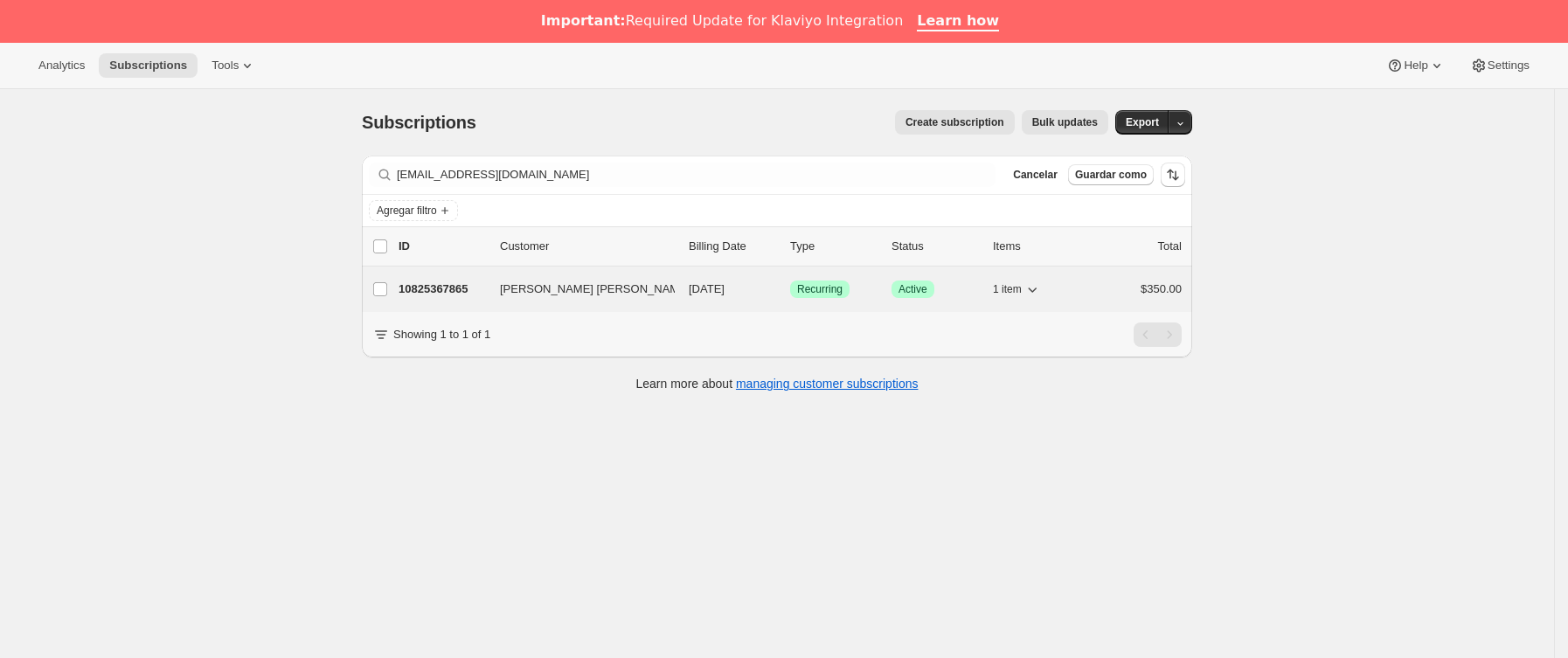
click at [480, 296] on p "10825367865" at bounding box center [442, 289] width 87 height 17
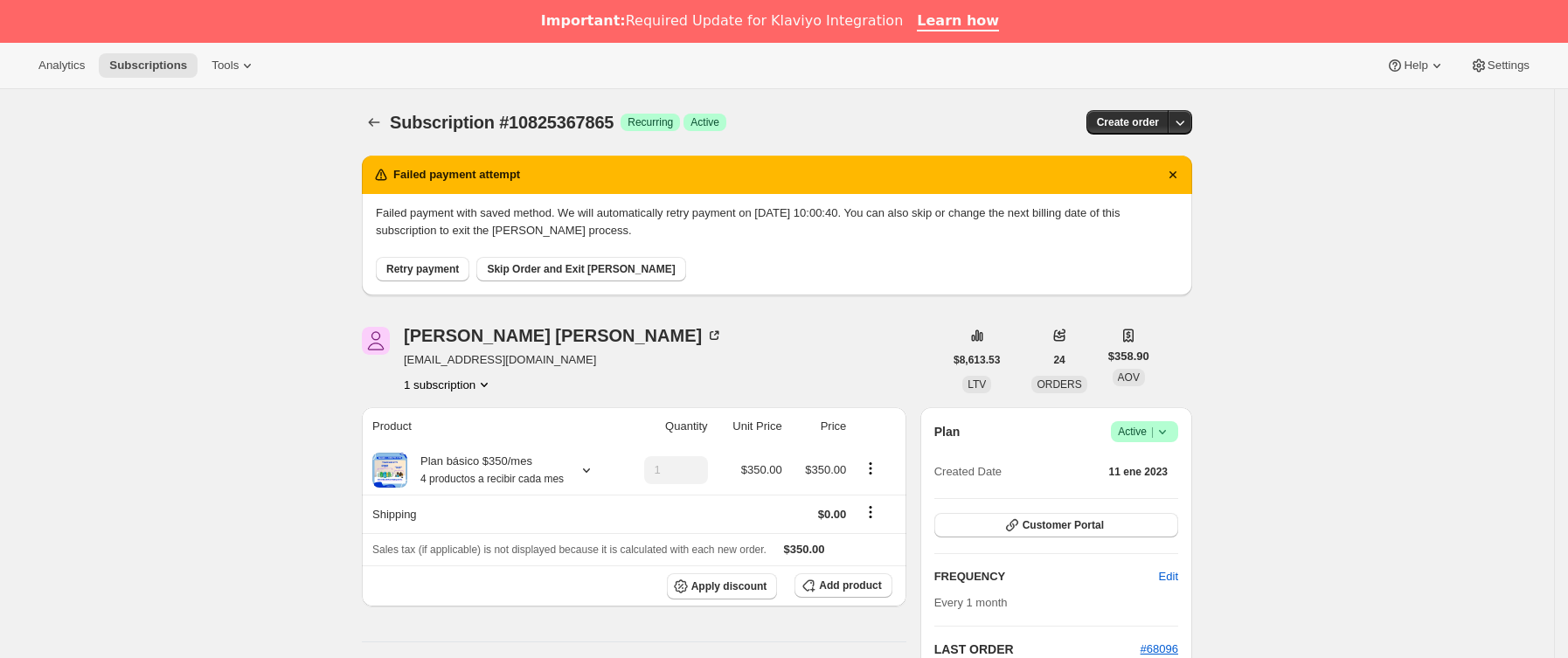
click at [373, 121] on icon "Subscriptions" at bounding box center [373, 121] width 17 height 17
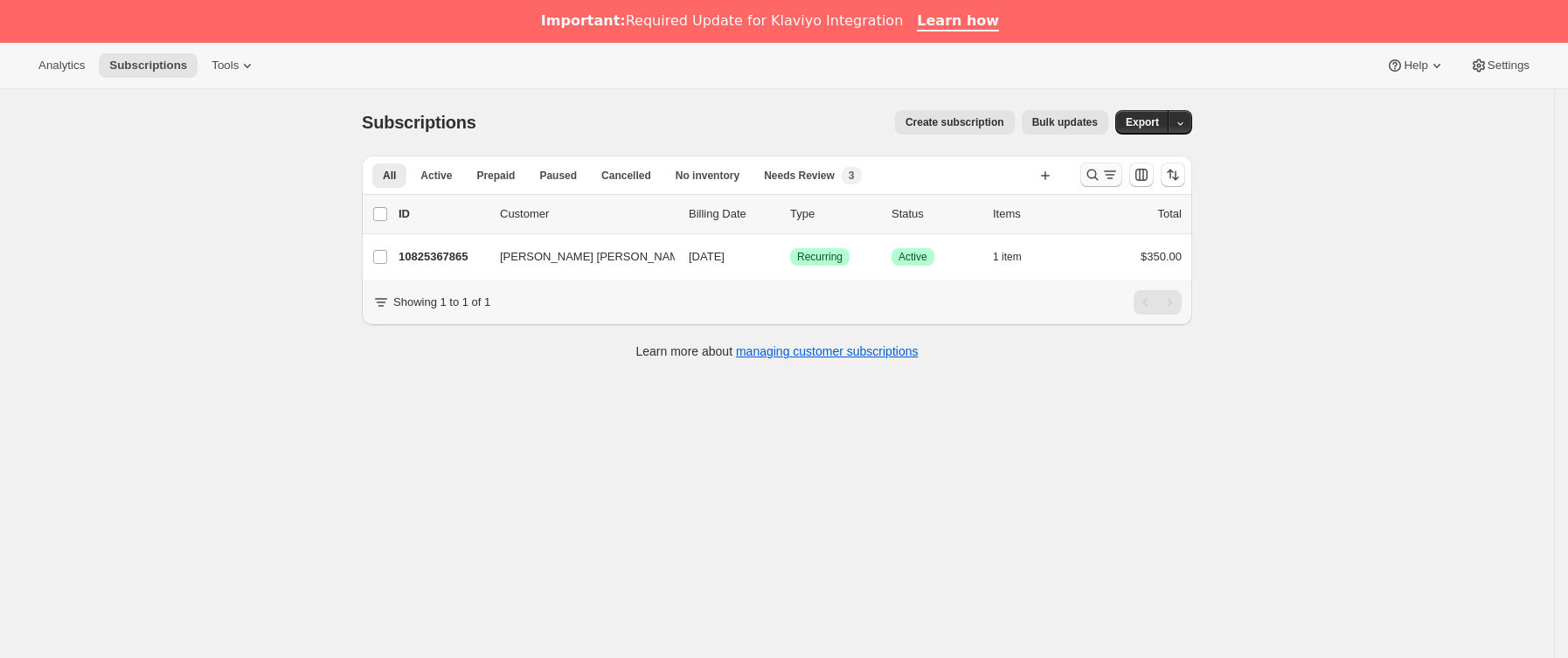
click at [1093, 173] on icon "Buscar y filtrar resultados" at bounding box center [1092, 174] width 17 height 17
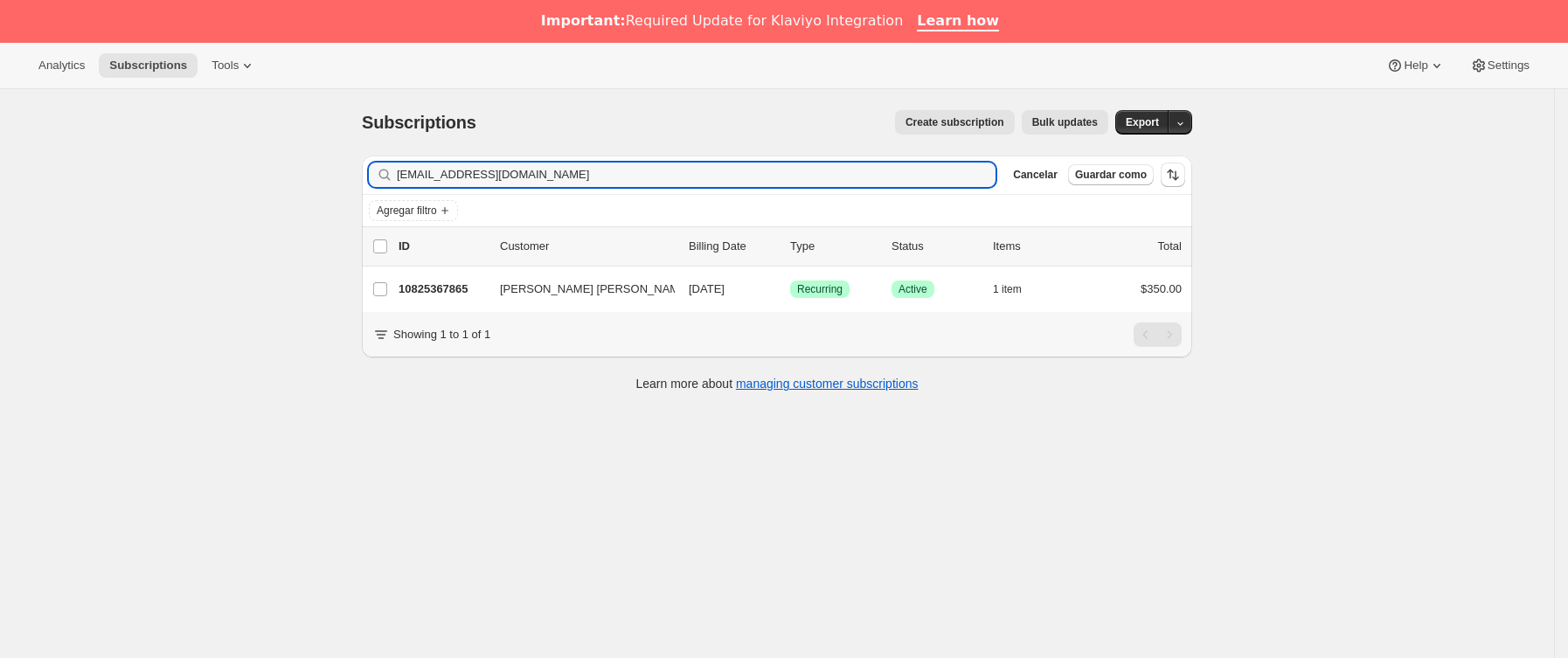
drag, startPoint x: 649, startPoint y: 179, endPoint x: 249, endPoint y: 205, distance: 400.8
click at [152, 187] on div "Subscriptions. Esta página está lista Subscriptions Create subscription Bulk up…" at bounding box center [776, 418] width 1554 height 658
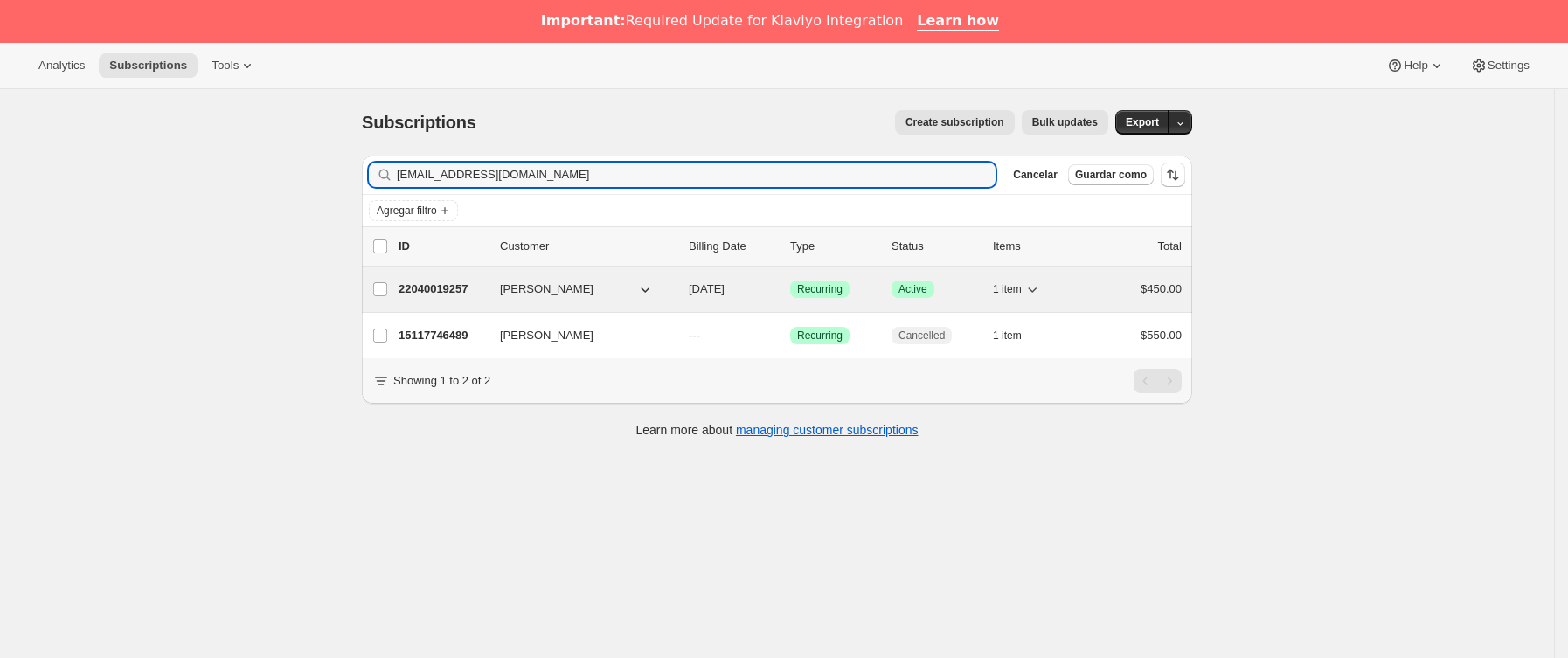
type input "[EMAIL_ADDRESS][DOMAIN_NAME]"
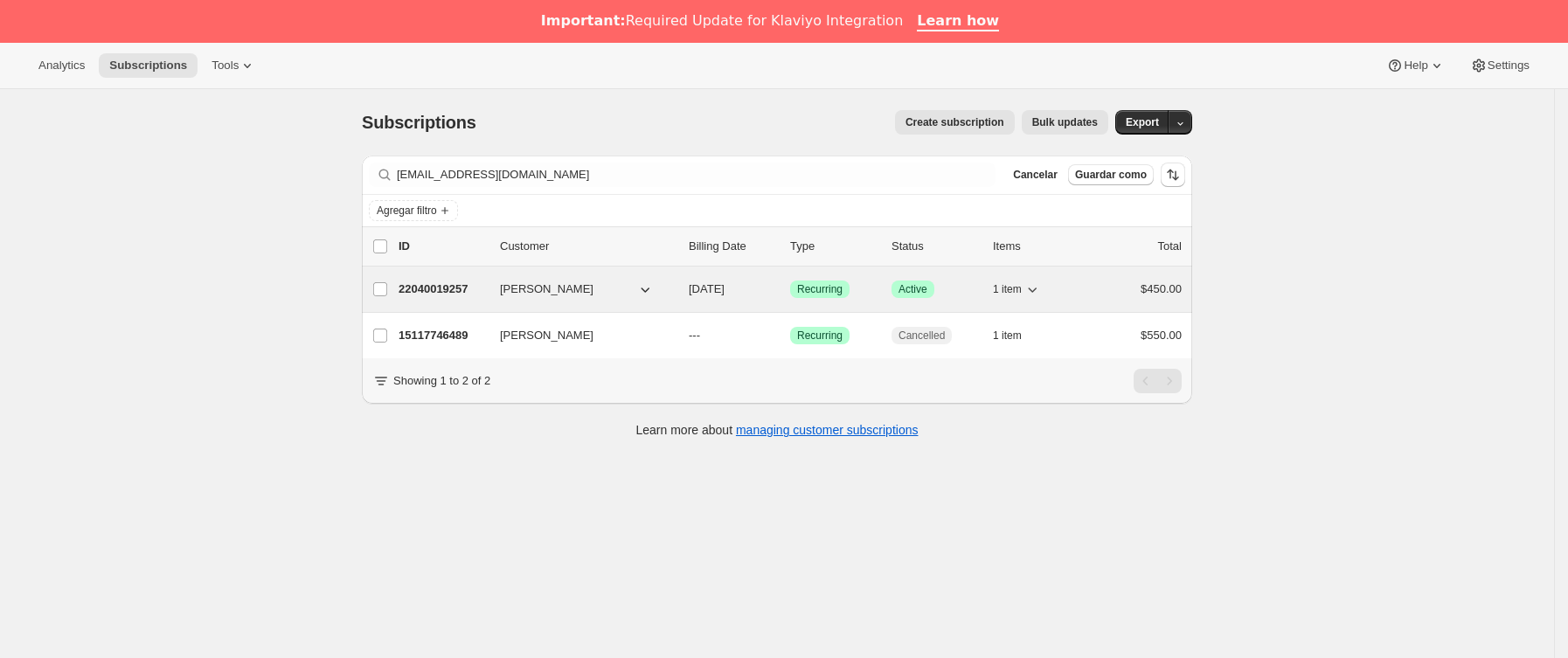
click at [485, 289] on p "22040019257" at bounding box center [442, 289] width 87 height 17
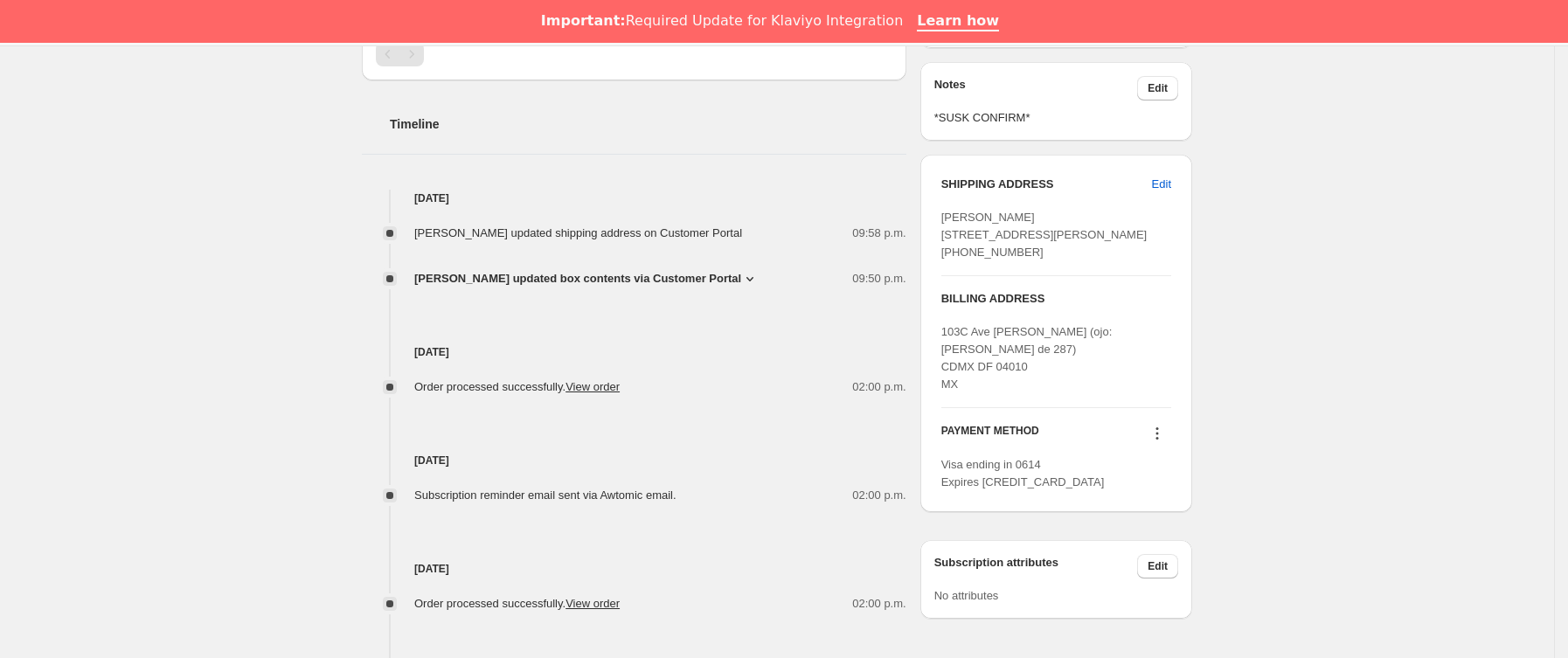
scroll to position [656, 0]
click at [674, 276] on span "[PERSON_NAME] updated box contents via Customer Portal" at bounding box center [577, 276] width 327 height 17
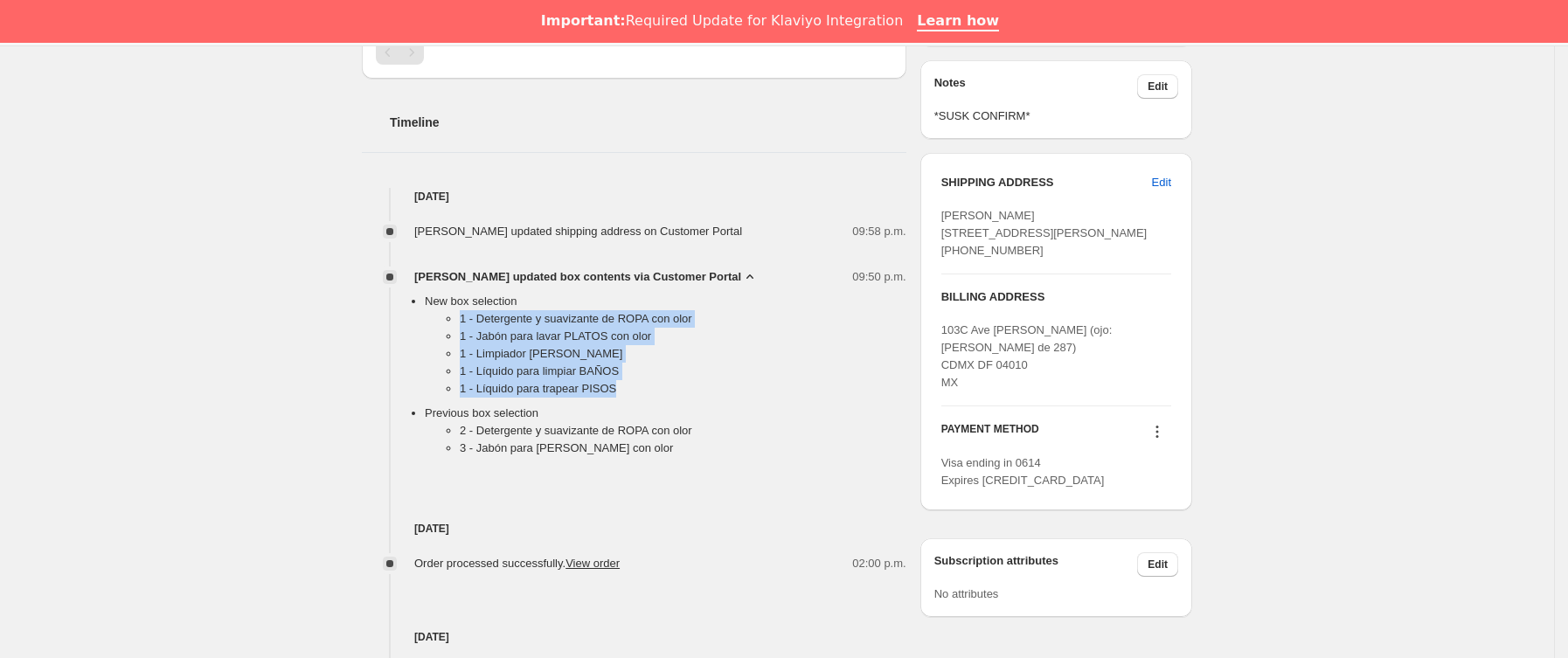
drag, startPoint x: 455, startPoint y: 317, endPoint x: 640, endPoint y: 404, distance: 204.4
click at [640, 404] on ul "1 - Detergente y suavizante de ROPA con olor 1 - Jabón para [PERSON_NAME] con o…" at bounding box center [666, 357] width 482 height 94
copy ul "1 - Detergente y suavizante de ROPA con olor 1 - Jabón para [PERSON_NAME] con o…"
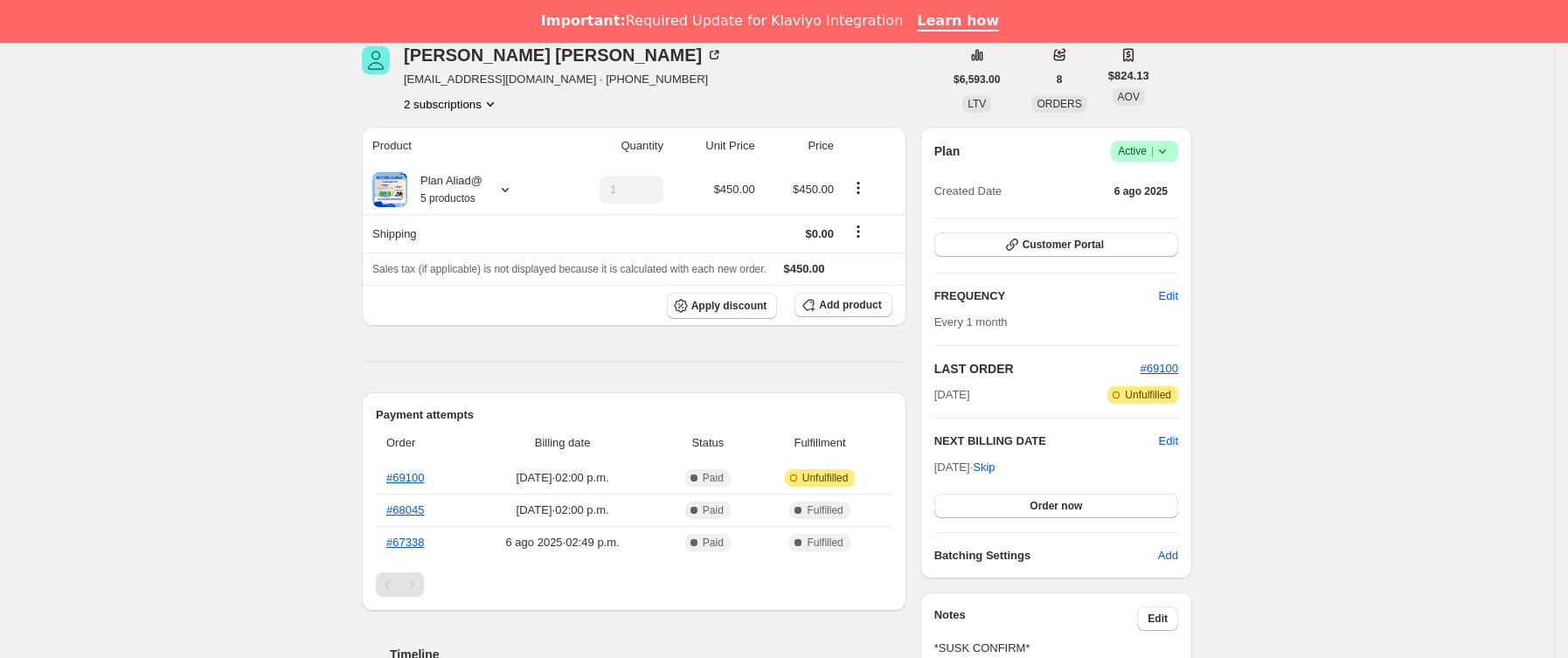
scroll to position [0, 0]
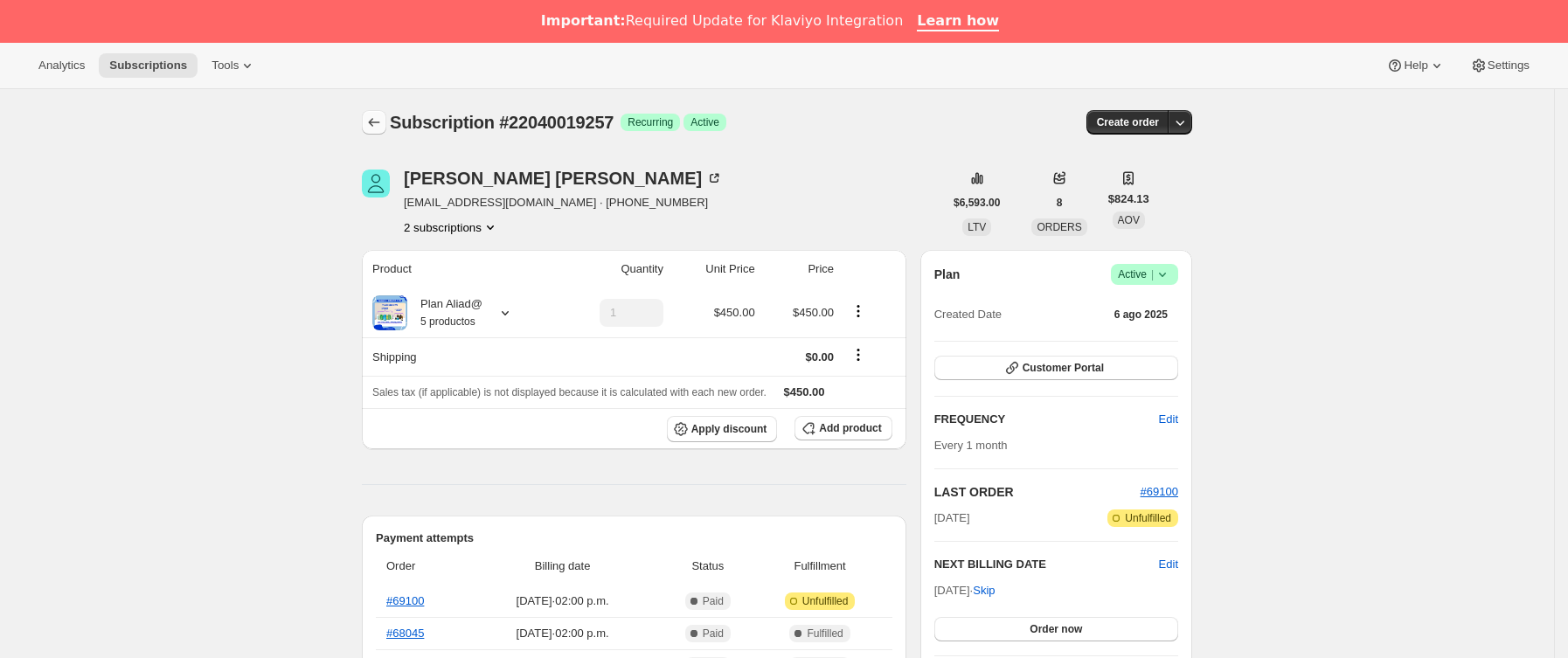
click at [381, 115] on icon "Subscriptions" at bounding box center [373, 121] width 17 height 17
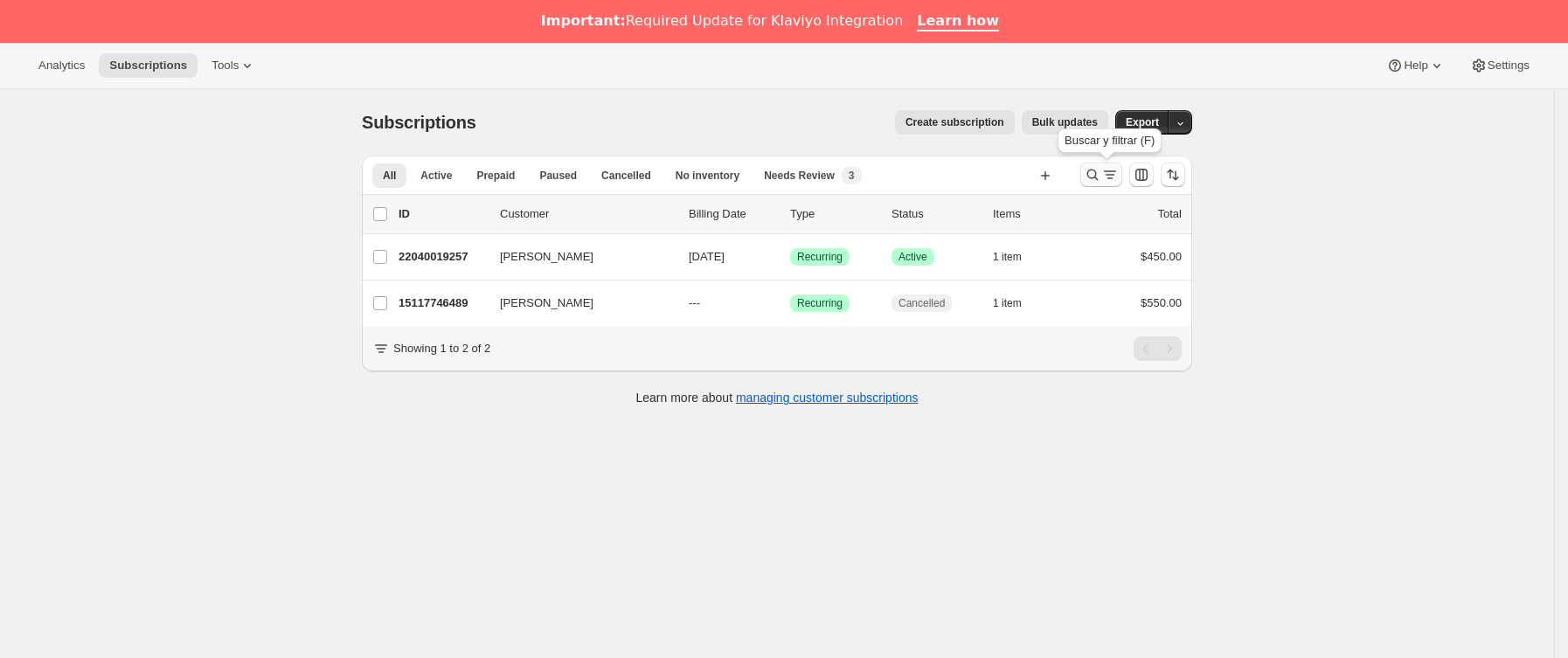
click at [1094, 174] on icon "Buscar y filtrar resultados" at bounding box center [1092, 174] width 17 height 17
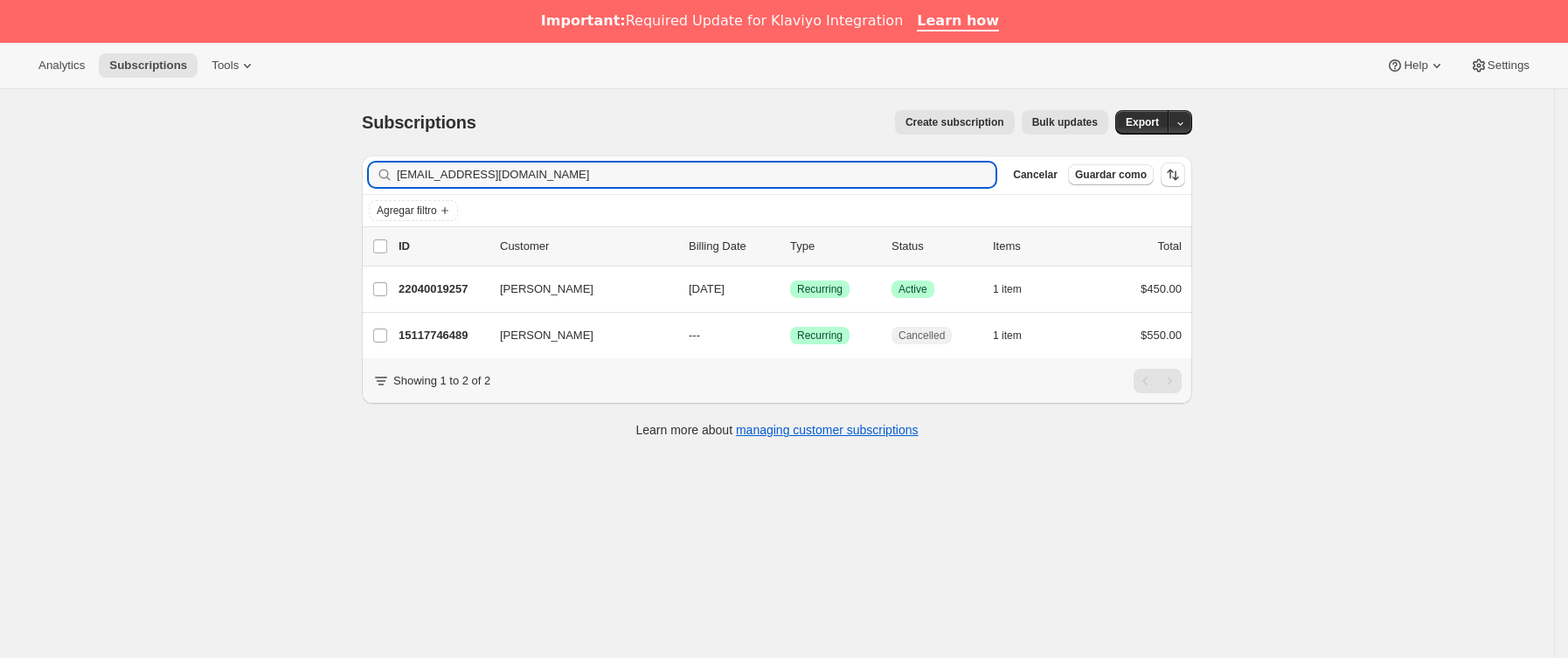
drag, startPoint x: 640, startPoint y: 174, endPoint x: 284, endPoint y: 187, distance: 356.2
click at [285, 187] on div "Subscriptions. Esta página está lista Subscriptions Create subscription Bulk up…" at bounding box center [776, 418] width 1554 height 658
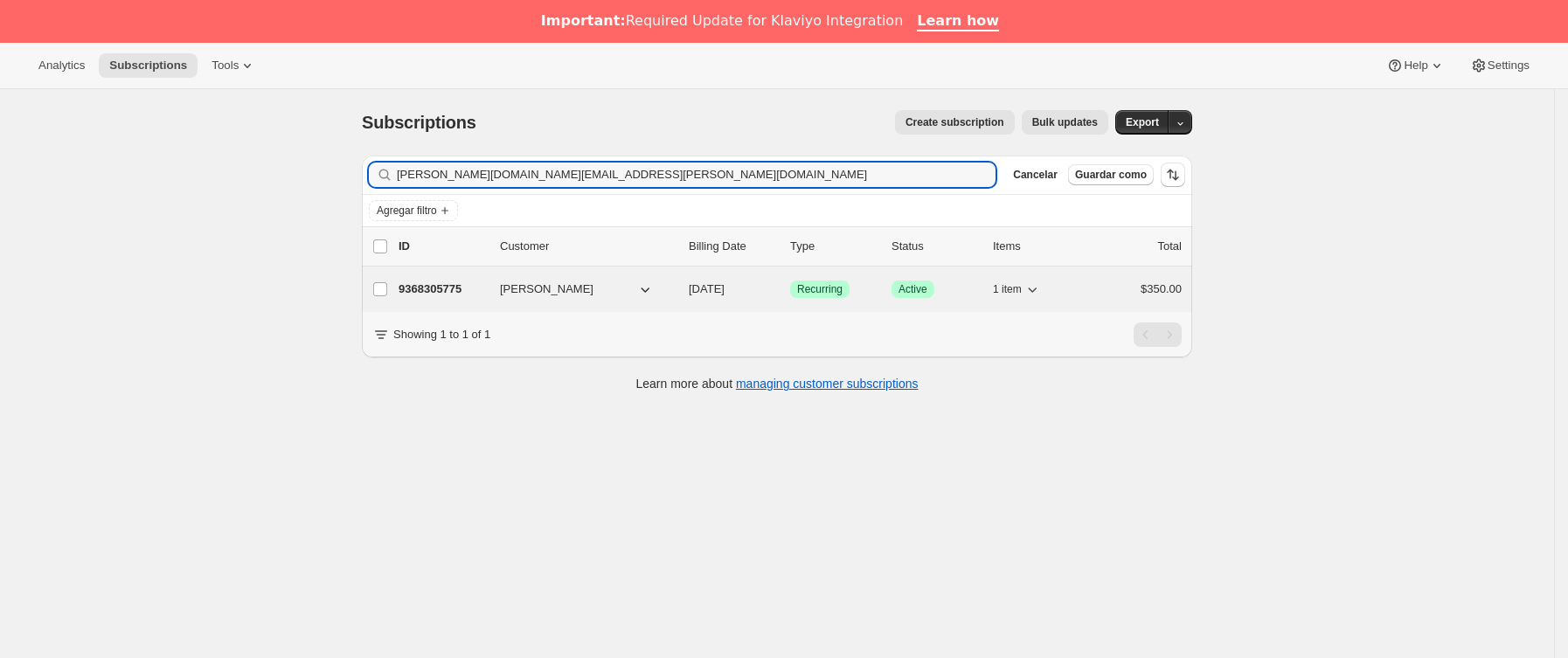
type input "[PERSON_NAME][DOMAIN_NAME][EMAIL_ADDRESS][PERSON_NAME][DOMAIN_NAME]"
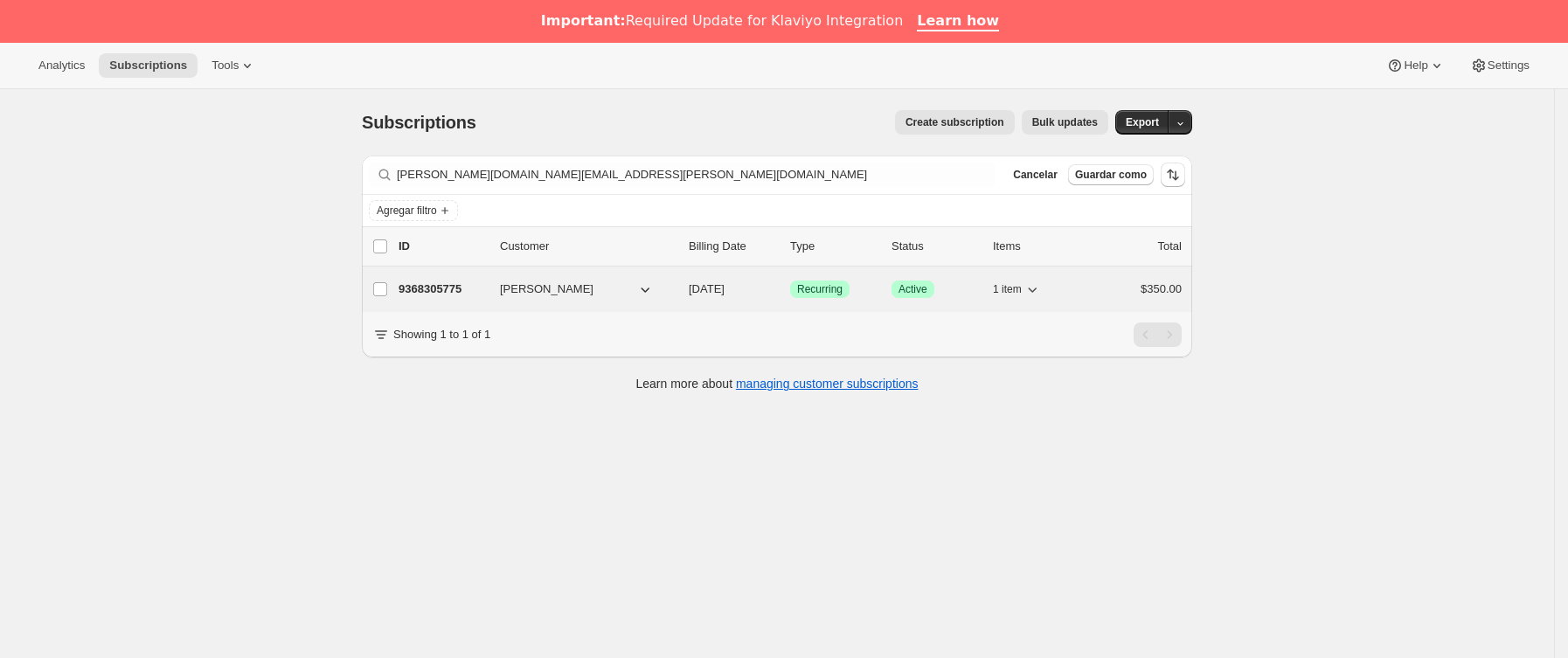
click at [483, 286] on p "9368305775" at bounding box center [442, 289] width 87 height 17
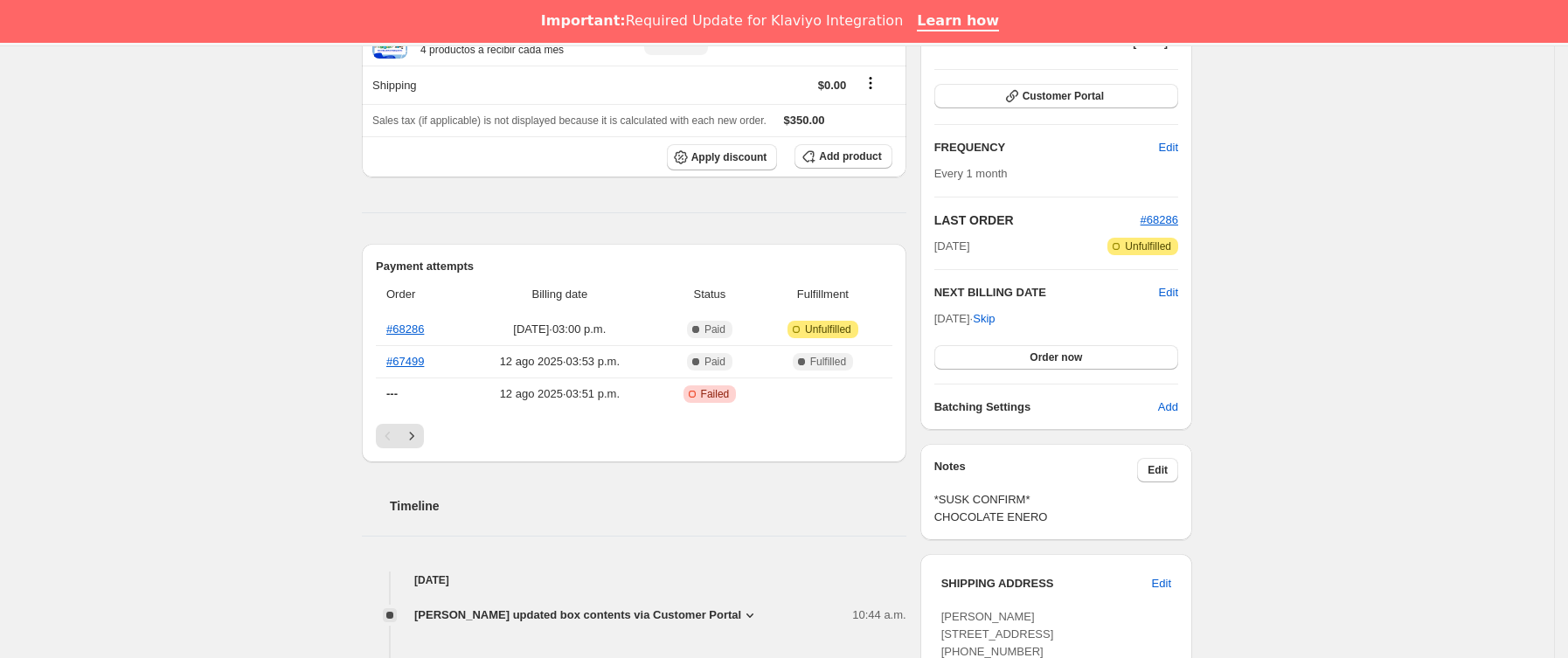
scroll to position [525, 0]
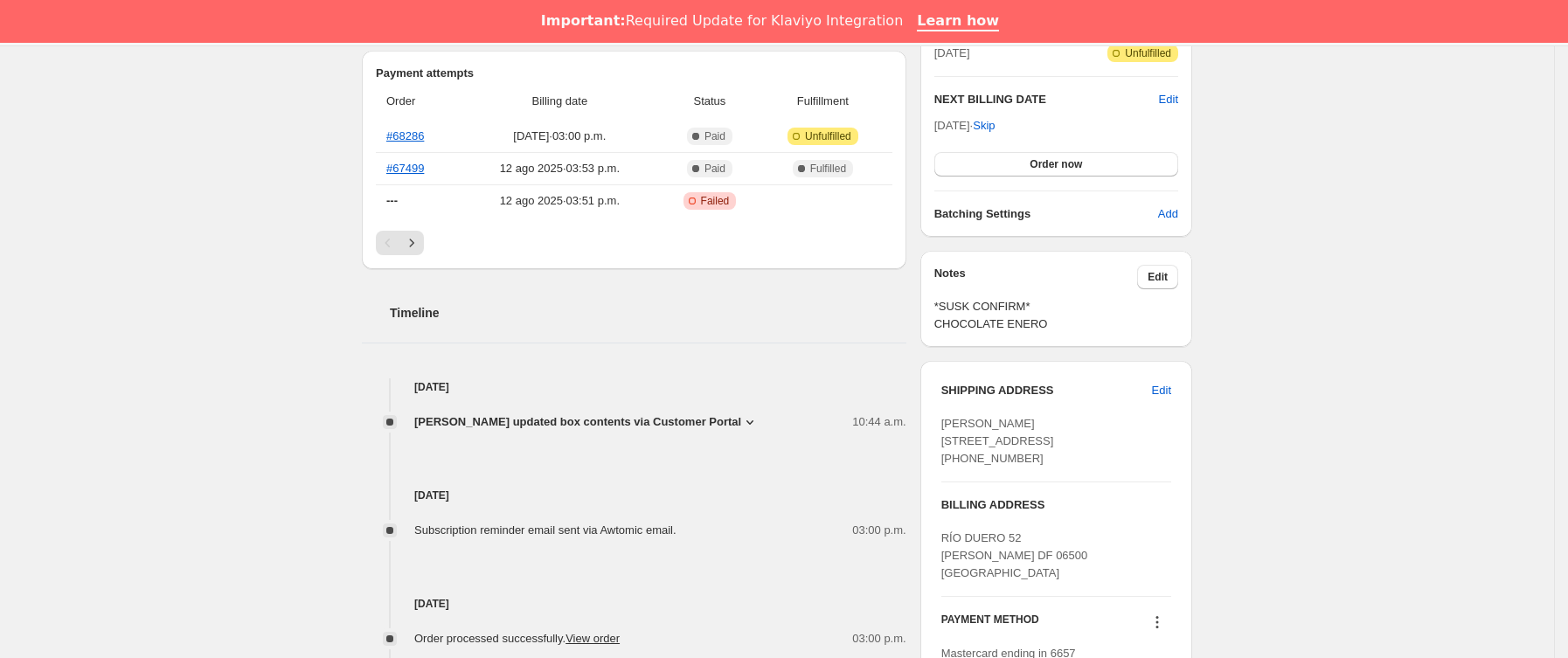
click at [627, 431] on div "[DATE] Subscription reminder email sent via Awtomic email. 03:00 p.m." at bounding box center [633, 486] width 544 height 109
click at [628, 413] on span "[PERSON_NAME] updated box contents via Customer Portal" at bounding box center [577, 421] width 327 height 17
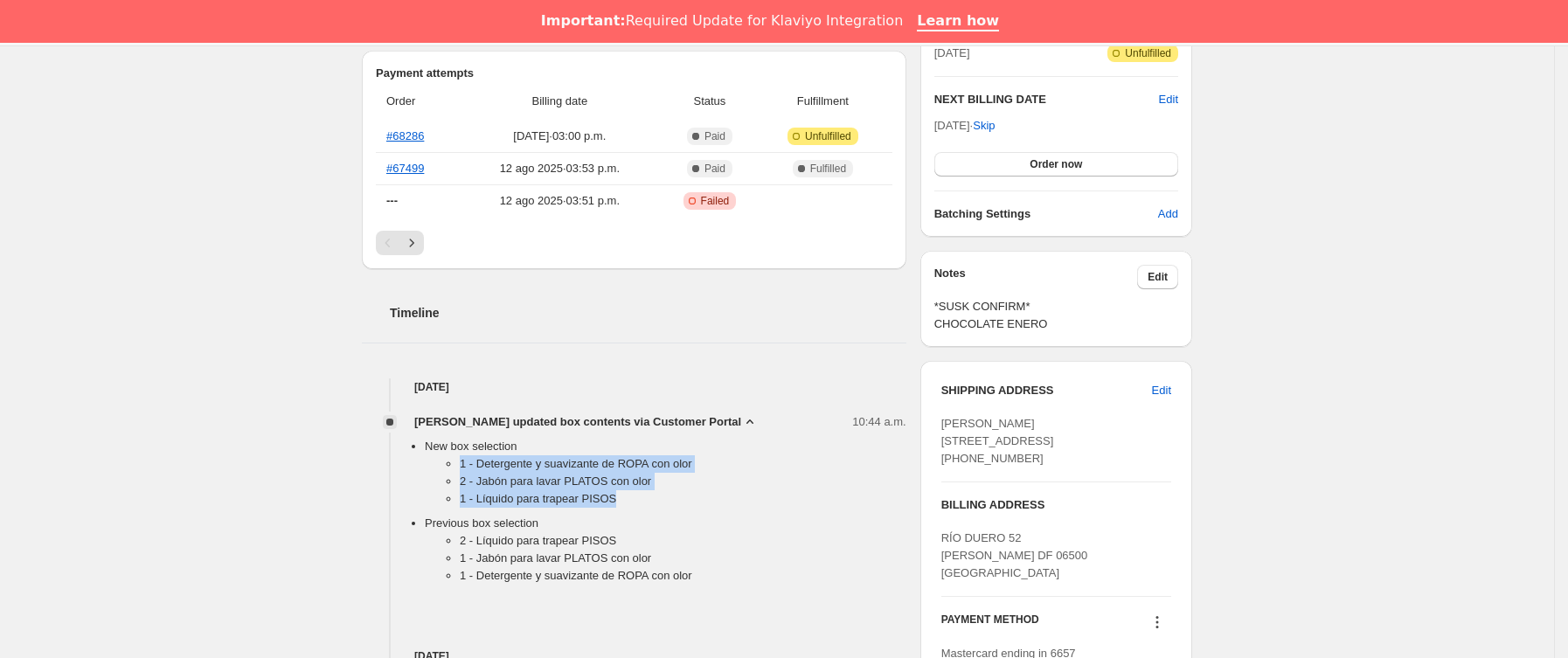
drag, startPoint x: 447, startPoint y: 405, endPoint x: 640, endPoint y: 449, distance: 198.0
click at [640, 456] on ul "1 - Detergente y suavizante de ROPA con olor 2 - Jabón para [PERSON_NAME] con o…" at bounding box center [666, 486] width 482 height 60
copy ul "1 - Detergente y suavizante de ROPA con olor 2 - Jabón para [PERSON_NAME] con o…"
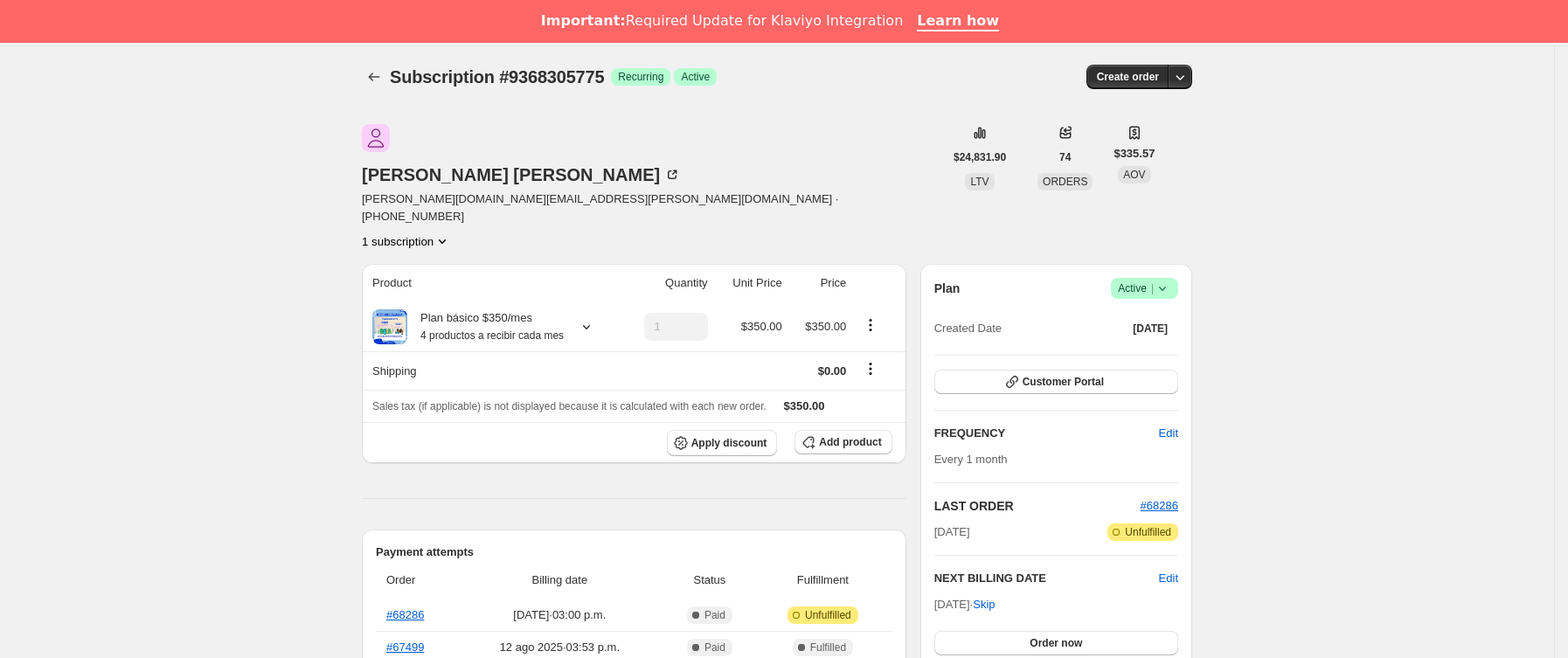
scroll to position [0, 0]
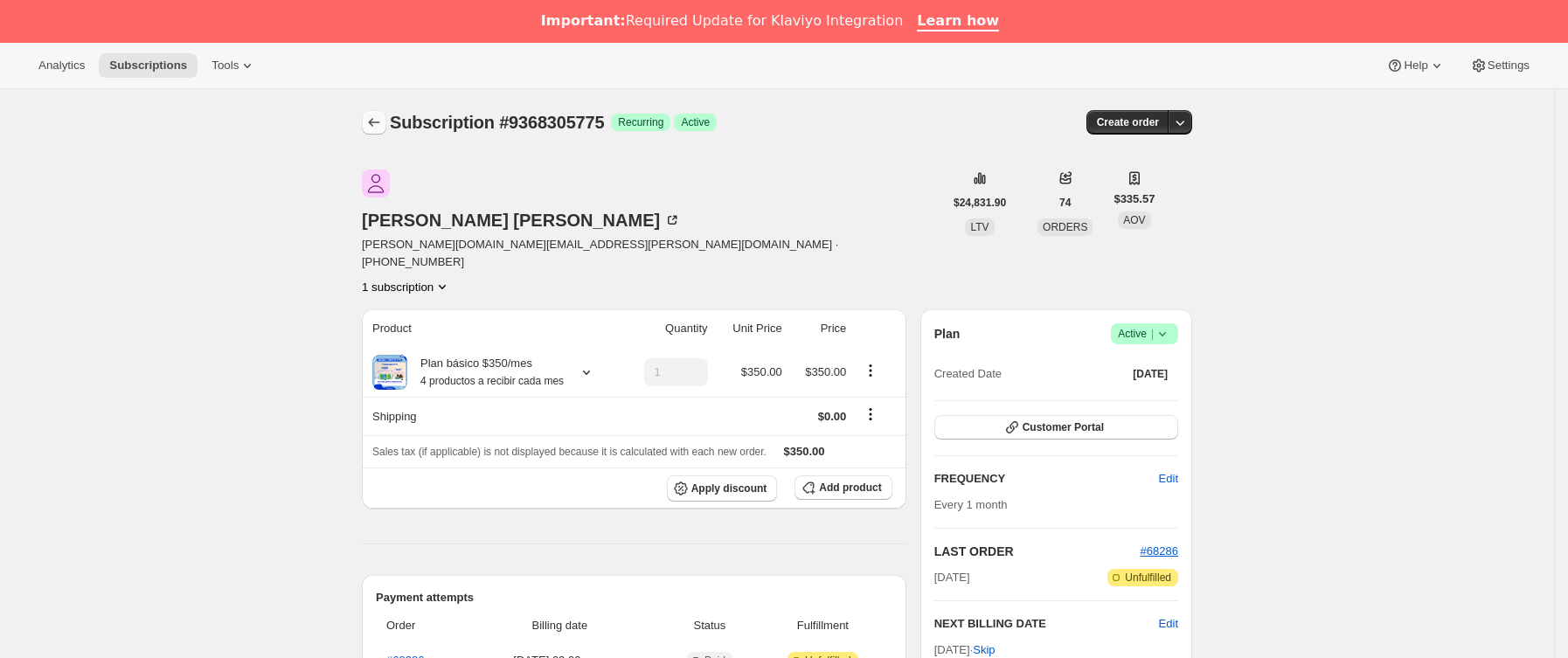
click at [376, 121] on icon "Subscriptions" at bounding box center [373, 121] width 17 height 17
